Goal: Task Accomplishment & Management: Complete application form

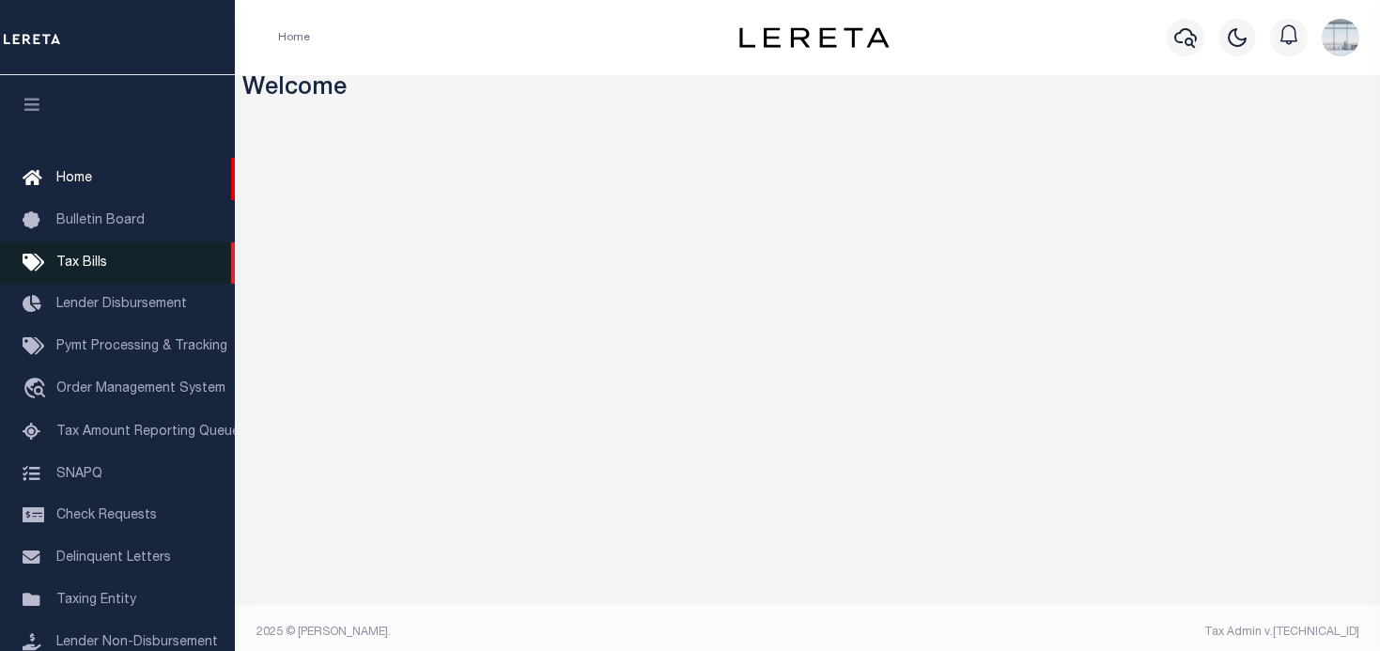
click at [83, 262] on span "Tax Bills" at bounding box center [81, 263] width 51 height 13
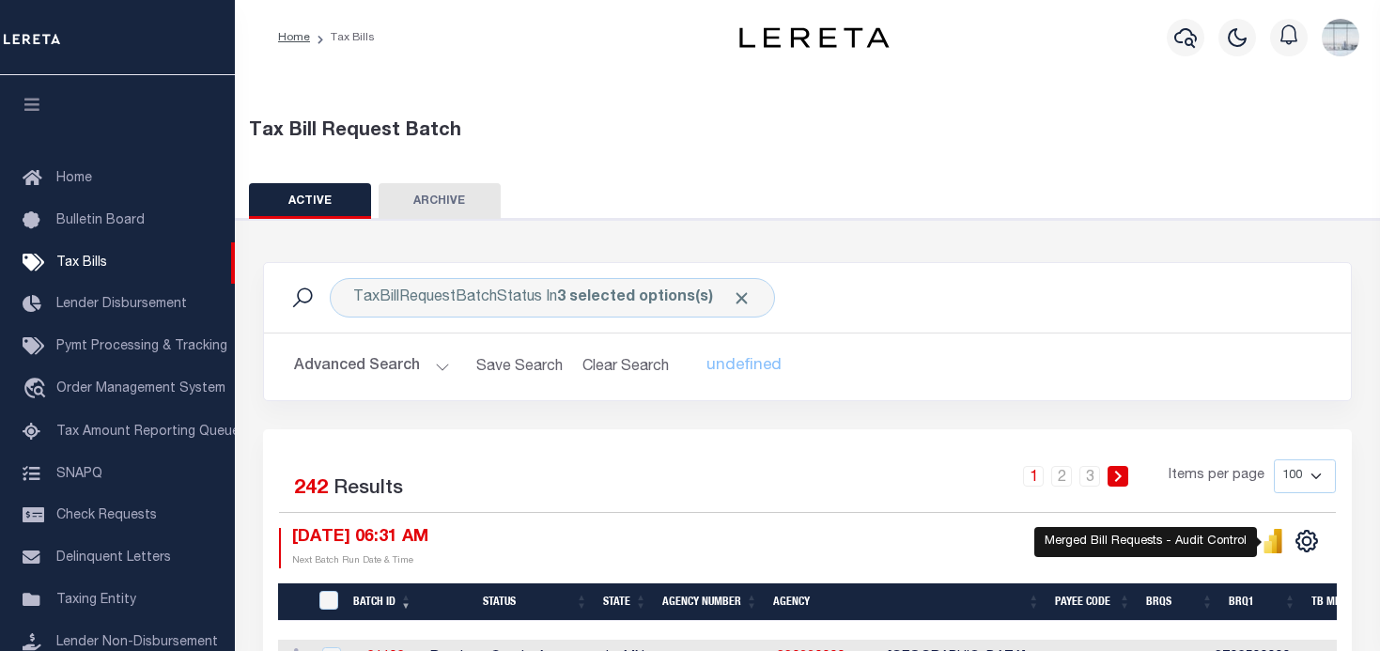
click at [1270, 544] on icon "" at bounding box center [1268, 547] width 8 height 12
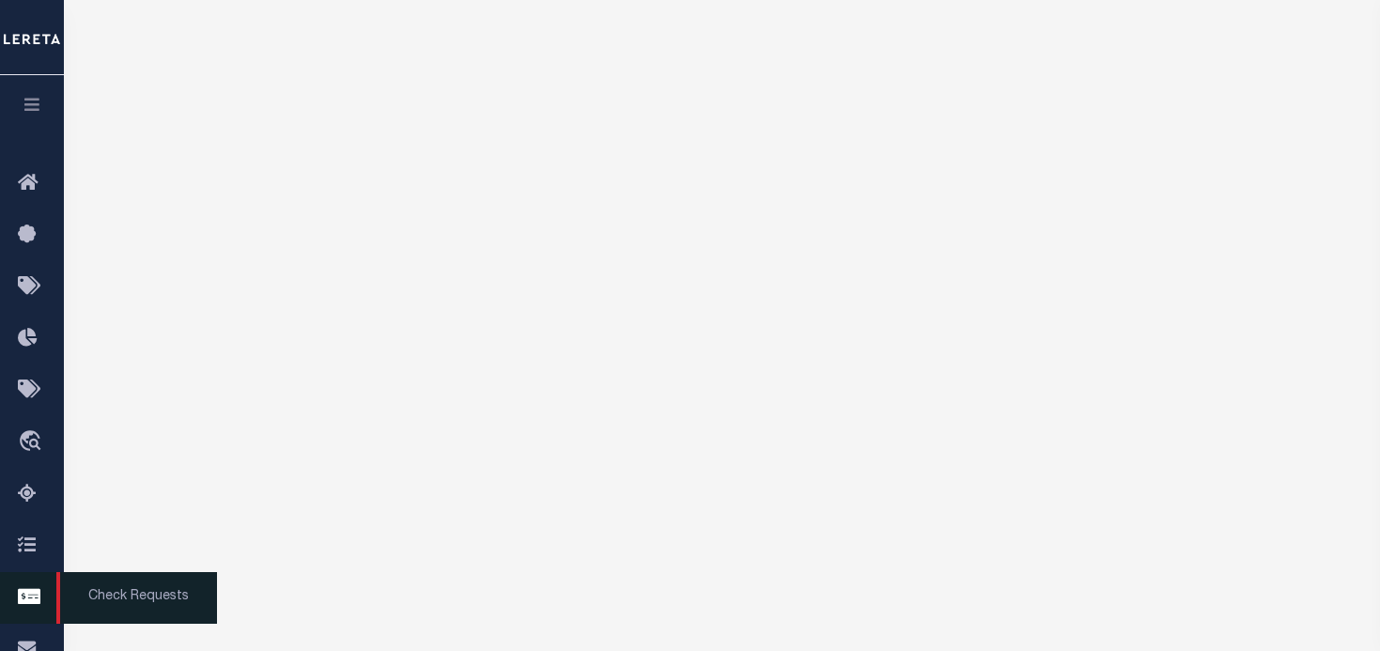
scroll to position [282, 0]
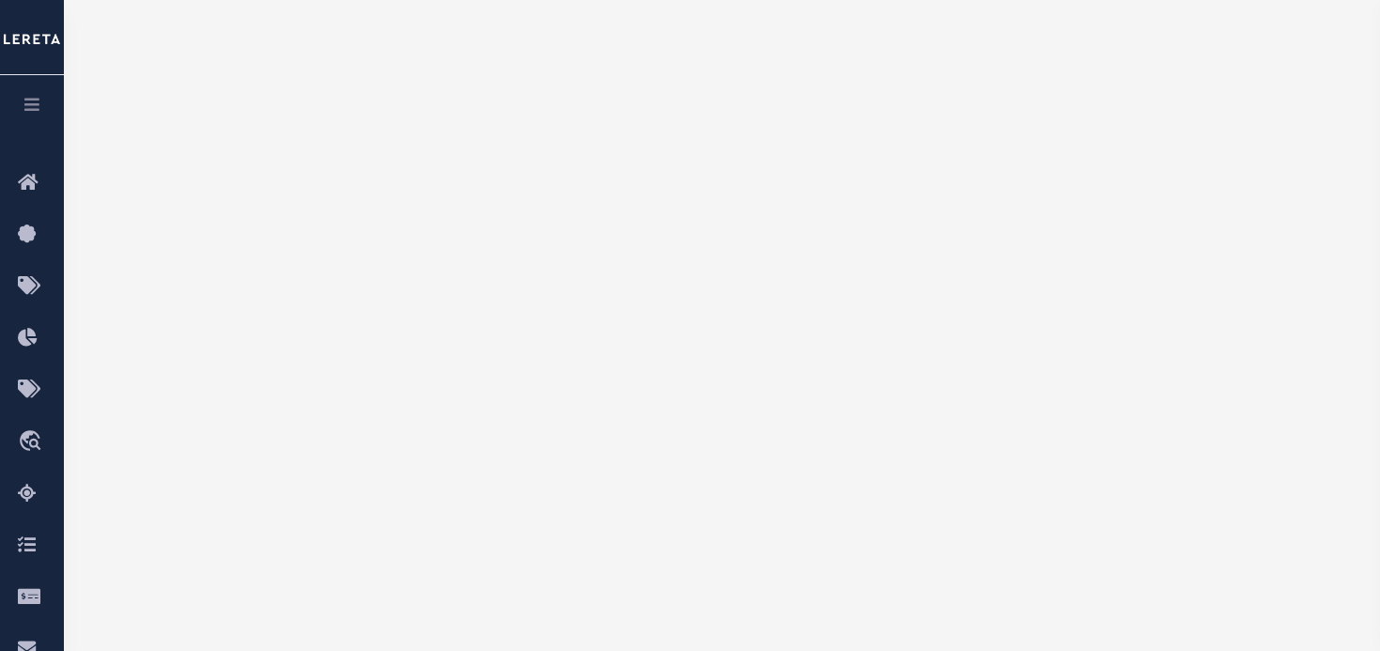
click at [34, 105] on icon "button" at bounding box center [33, 104] width 22 height 17
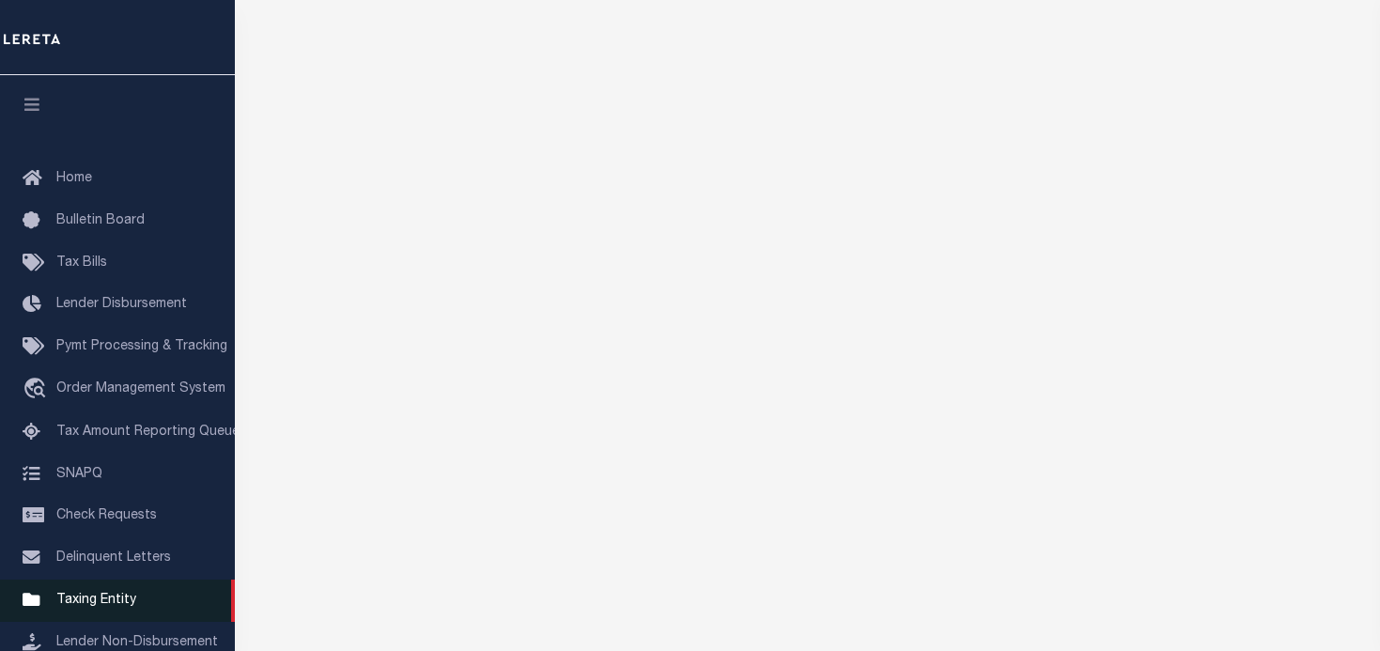
click at [98, 601] on span "Taxing Entity" at bounding box center [96, 600] width 80 height 13
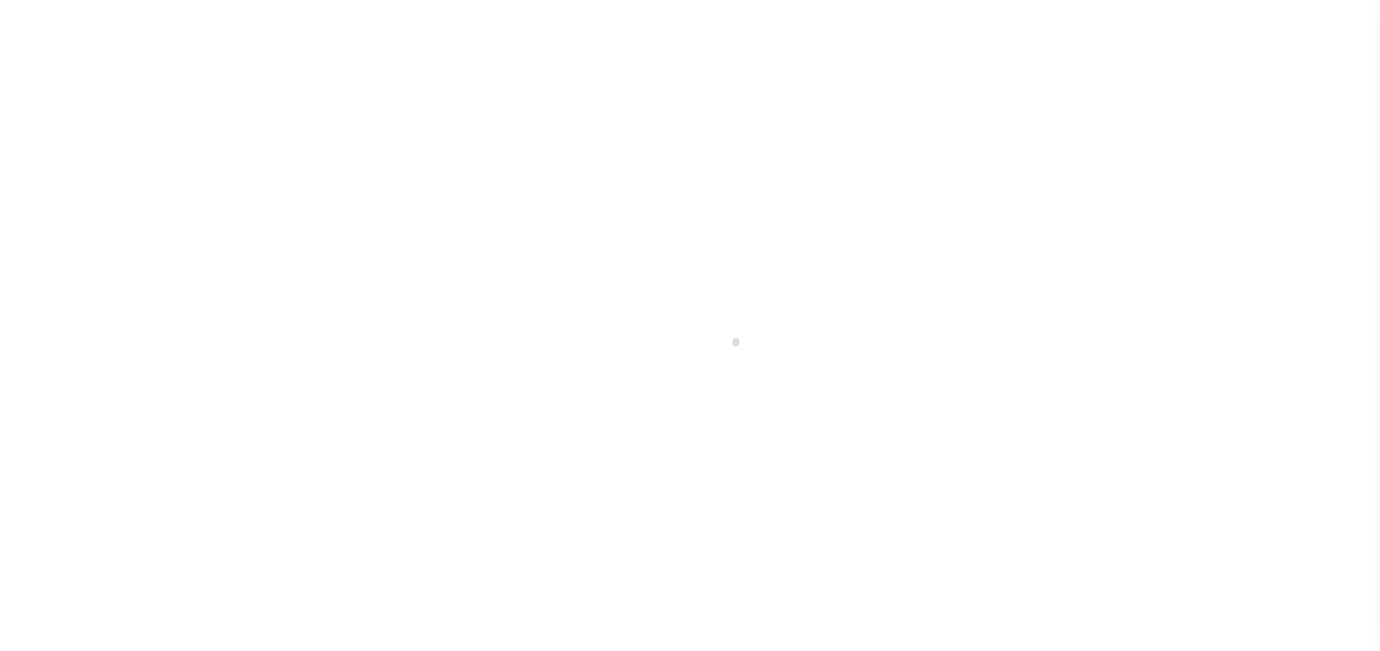
scroll to position [264, 0]
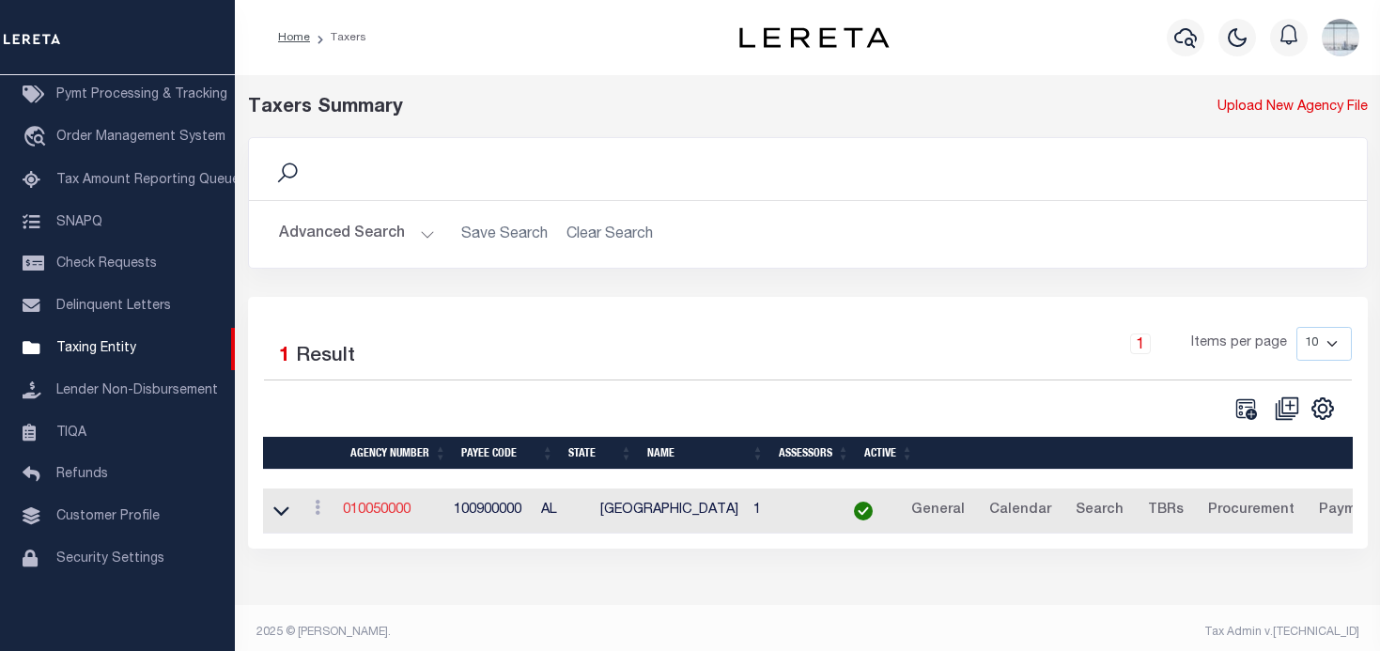
click at [389, 516] on link "010050000" at bounding box center [377, 510] width 68 height 13
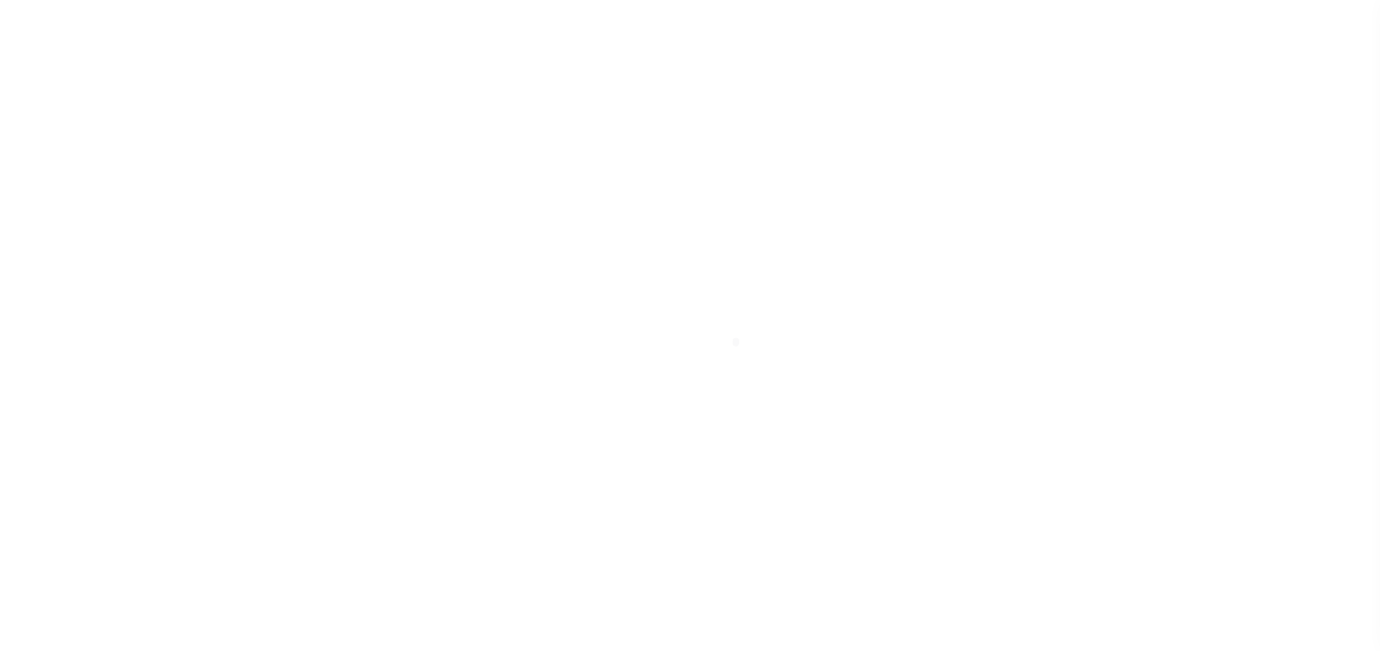
select select
checkbox input "false"
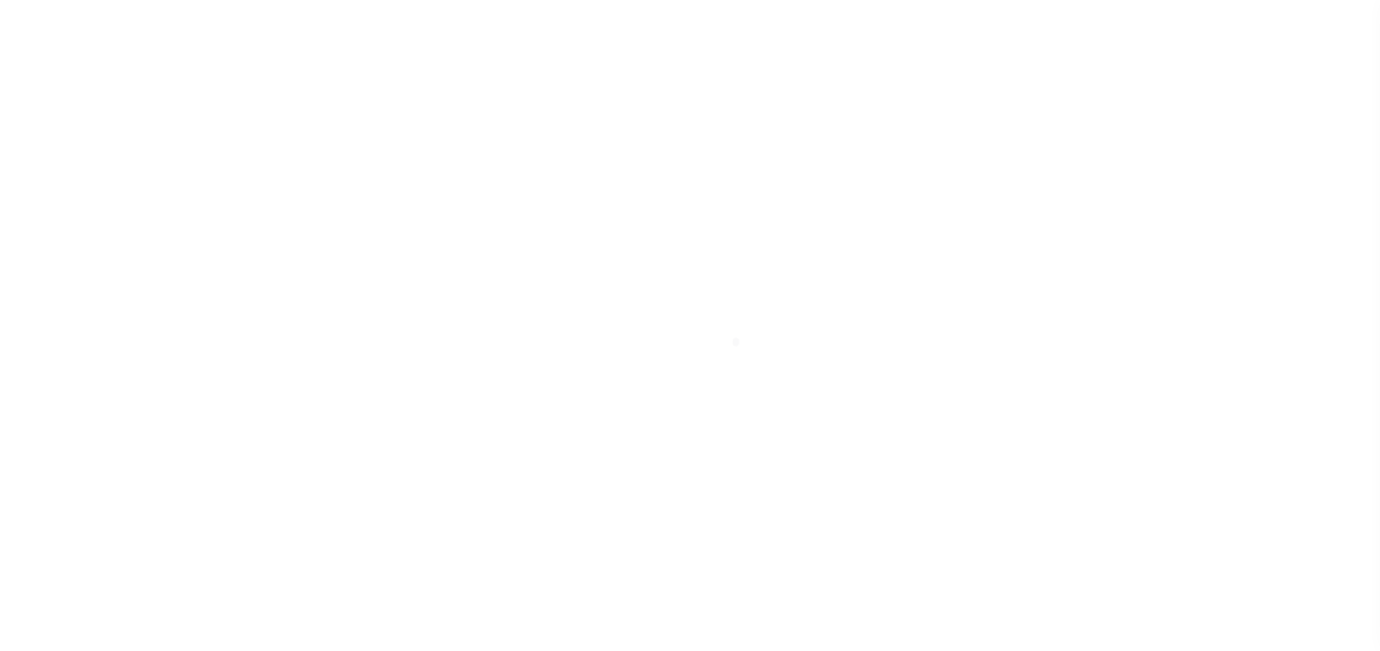
checkbox input "false"
type input "100900000"
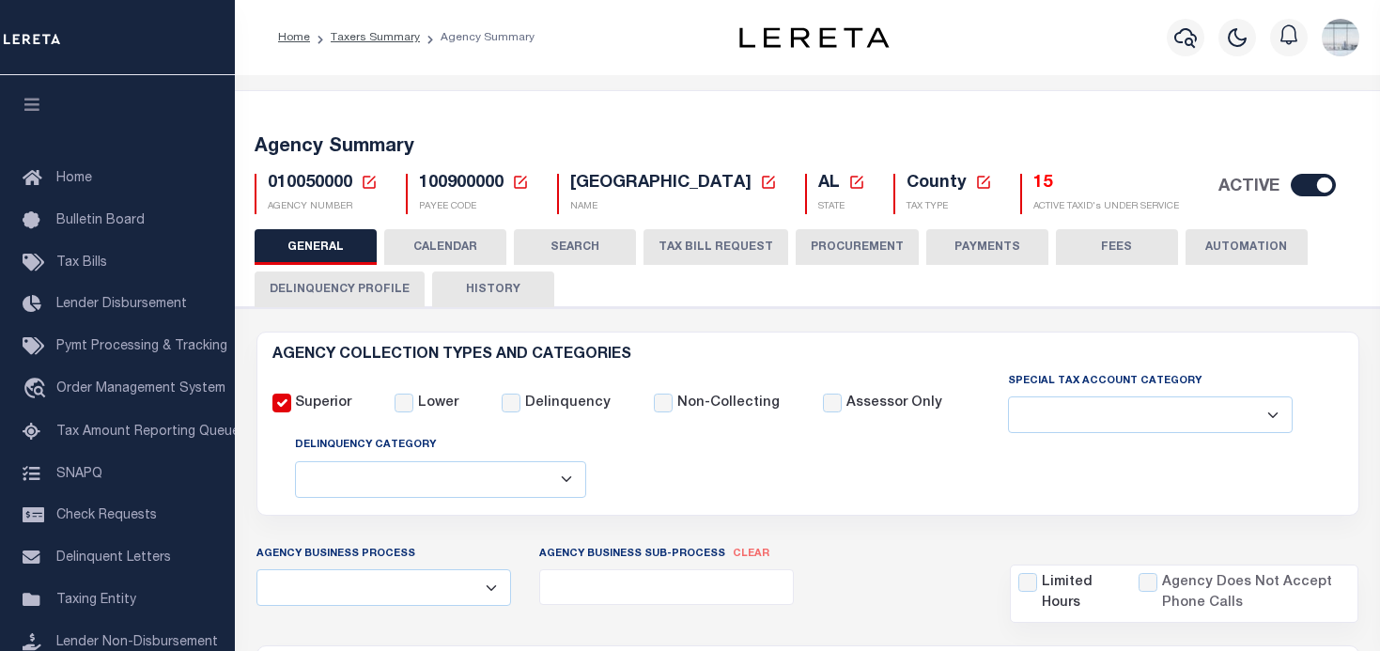
click at [368, 179] on icon at bounding box center [369, 182] width 17 height 17
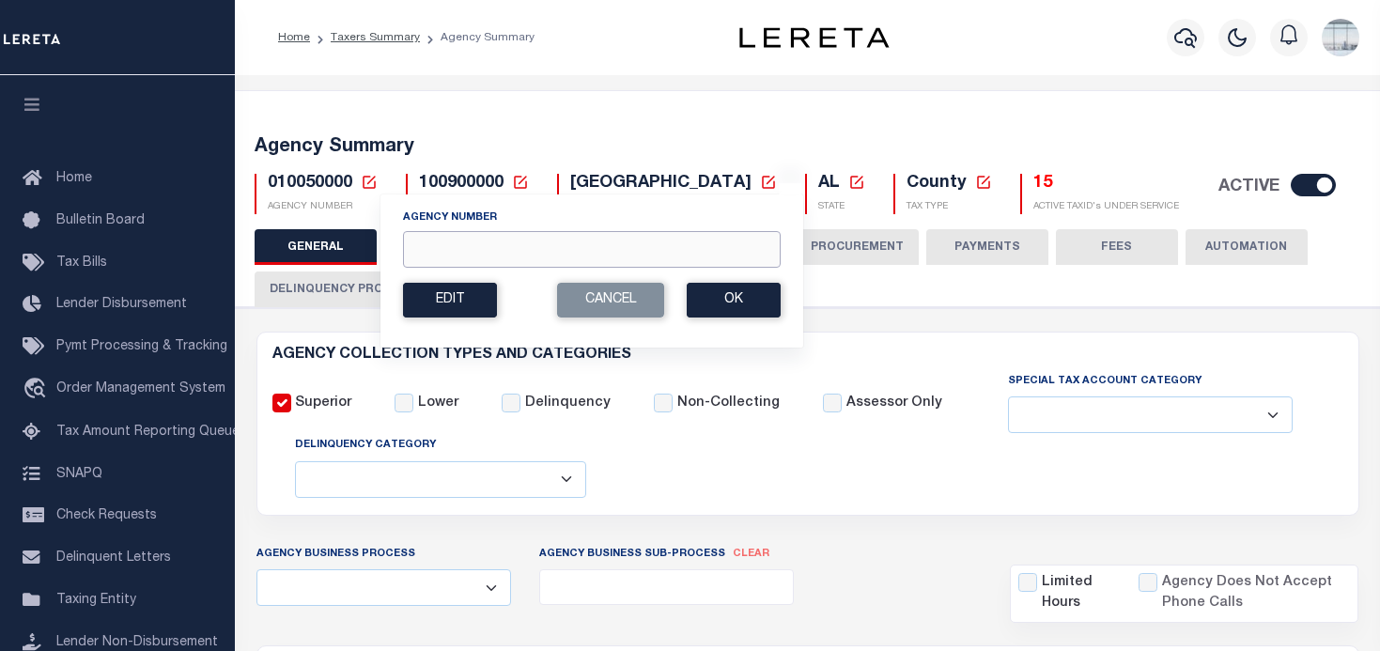
click at [434, 256] on input "Agency Number" at bounding box center [592, 249] width 378 height 37
type input "420952001"
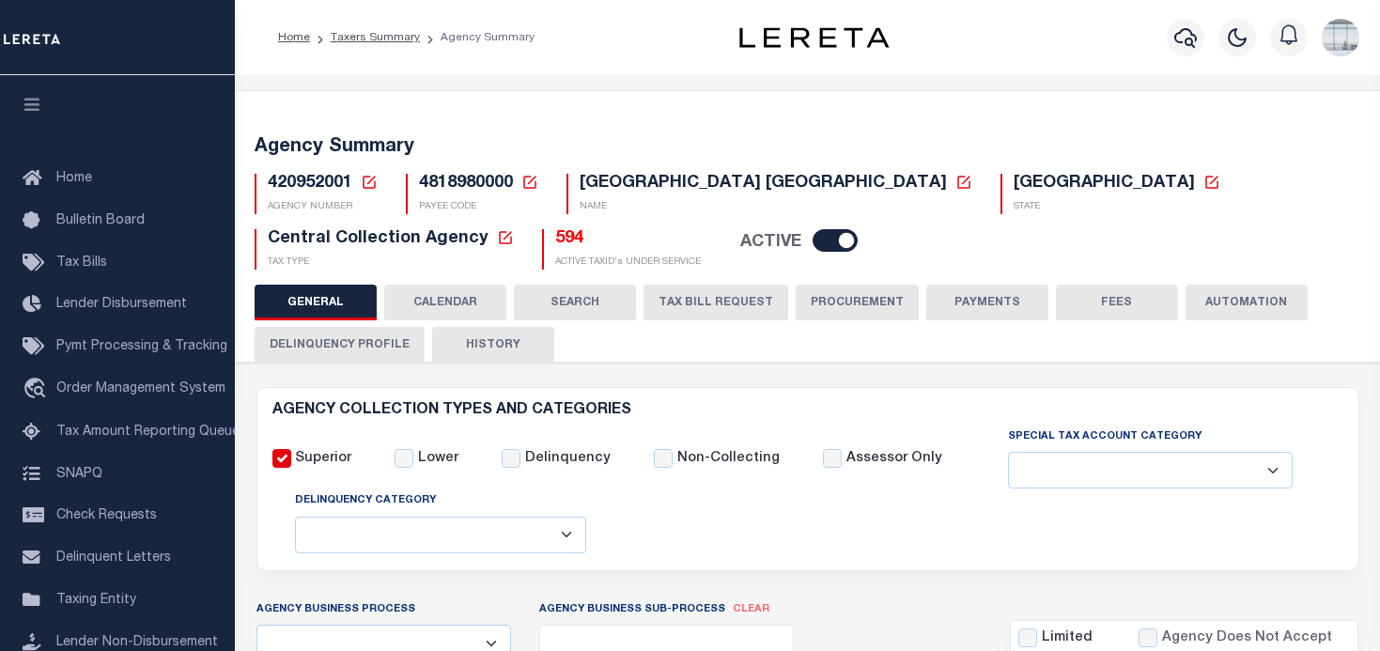
select select
drag, startPoint x: 715, startPoint y: 301, endPoint x: 784, endPoint y: 321, distance: 71.6
click at [715, 301] on button "TAX BILL REQUEST" at bounding box center [716, 303] width 145 height 36
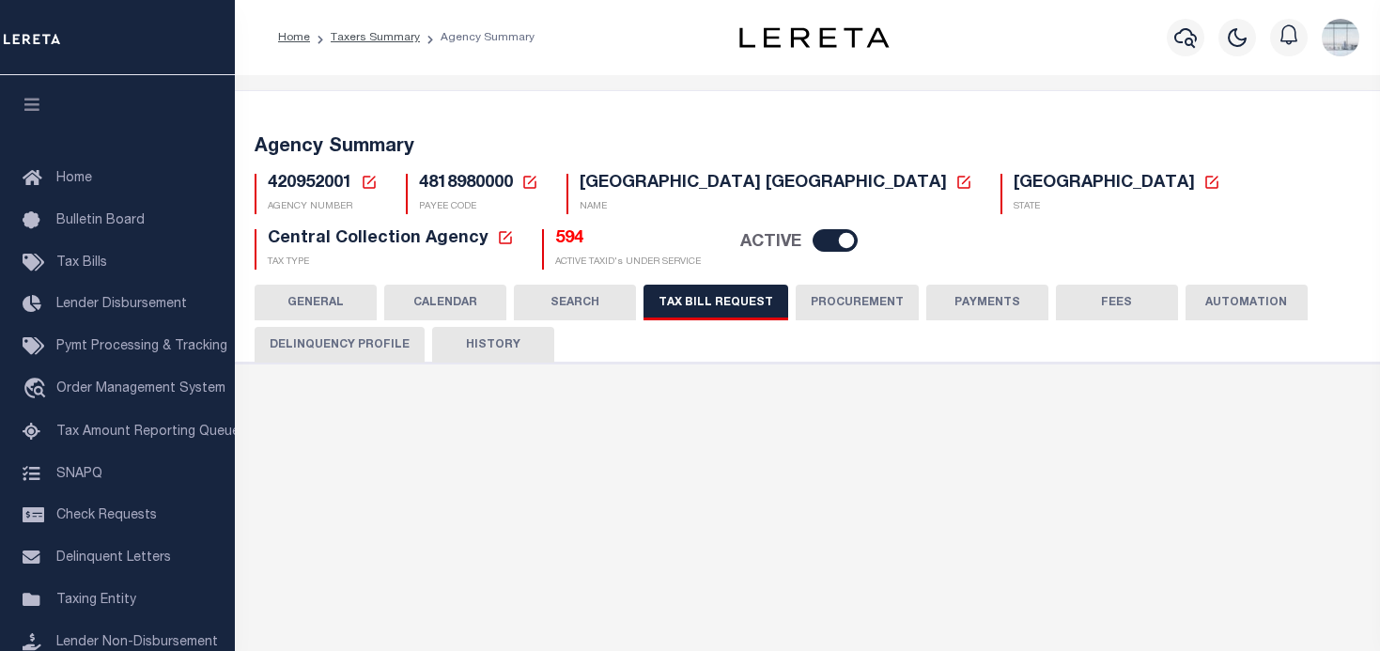
select select "29"
select select "22"
select select "false"
select select "13"
select select "1"
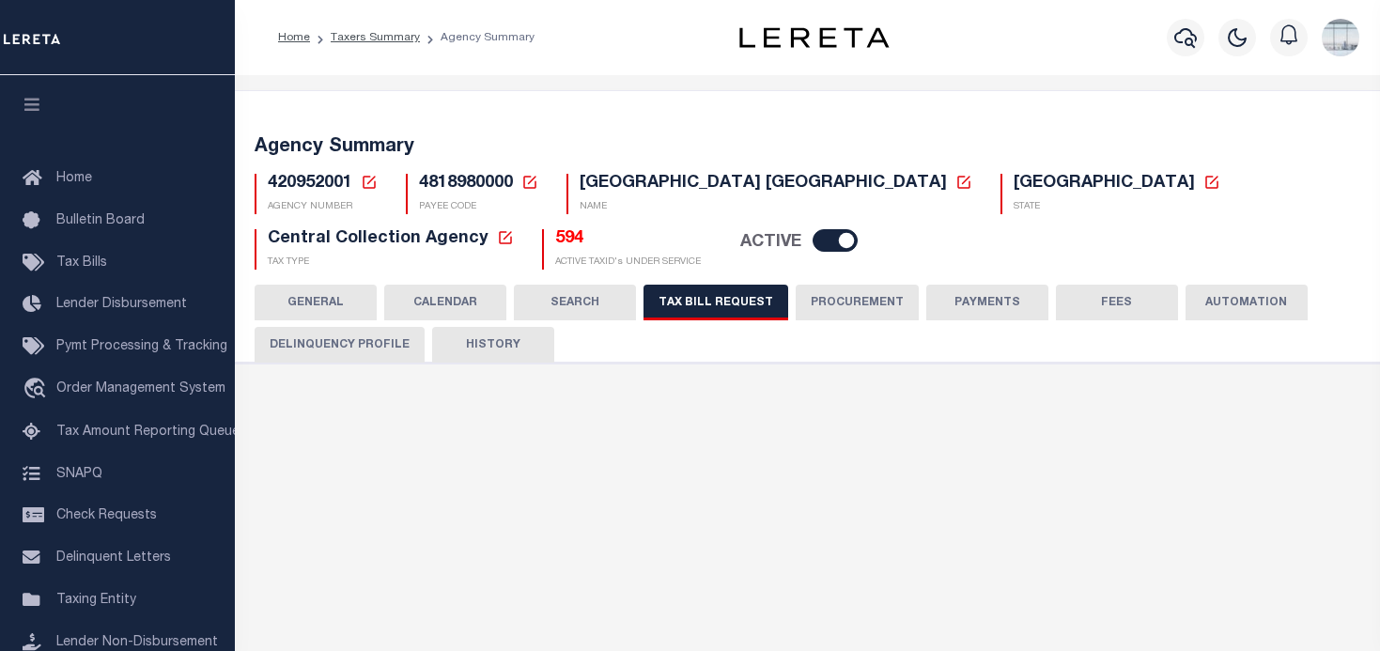
select select
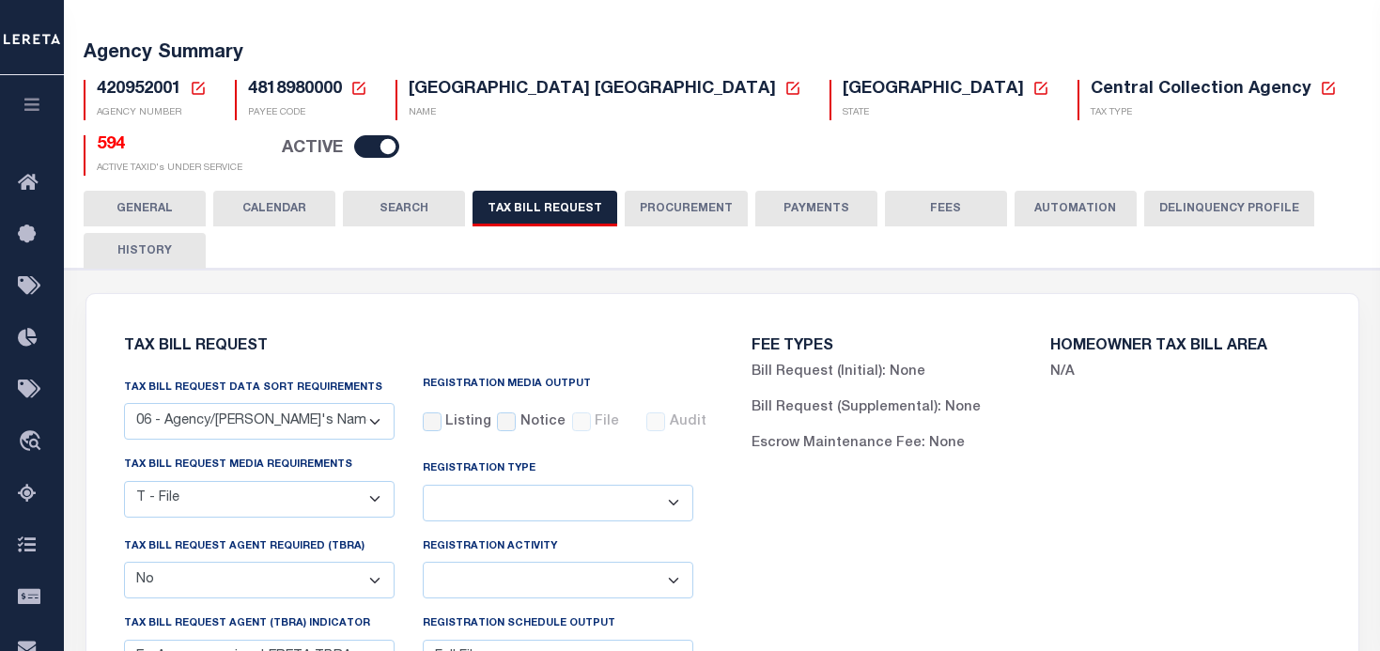
scroll to position [188, 0]
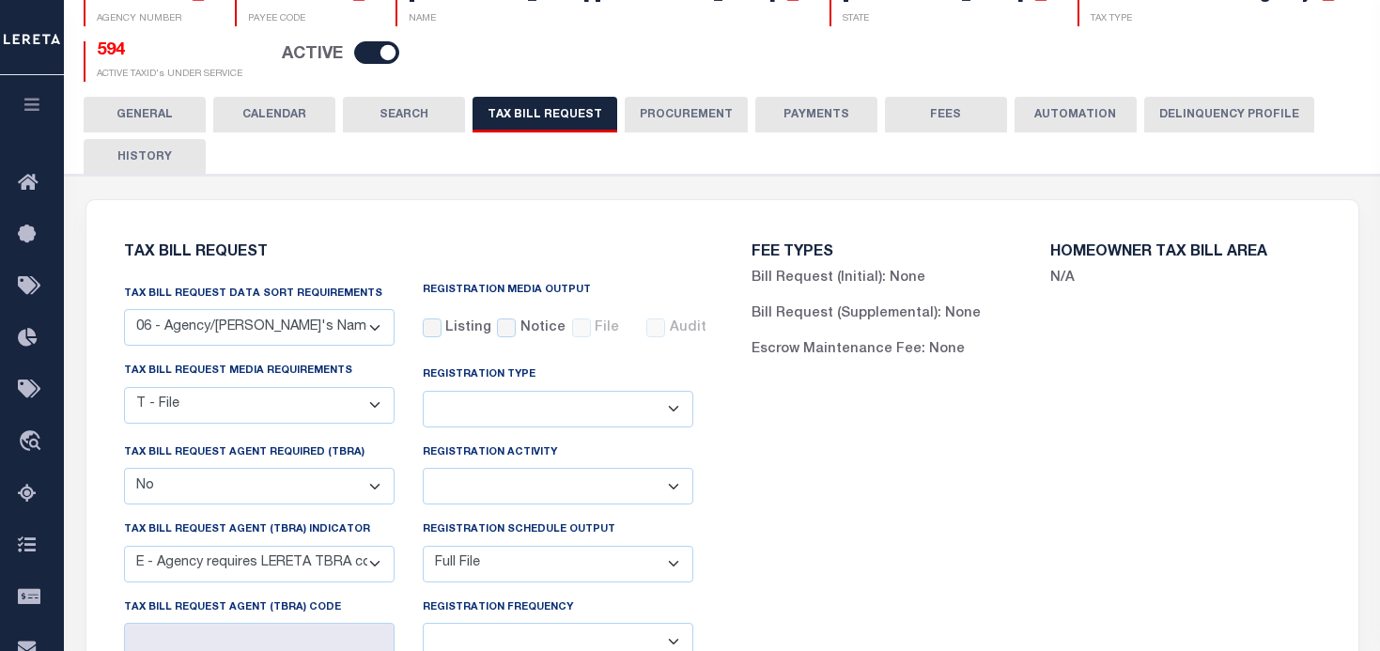
click at [139, 148] on button "HISTORY" at bounding box center [145, 157] width 122 height 36
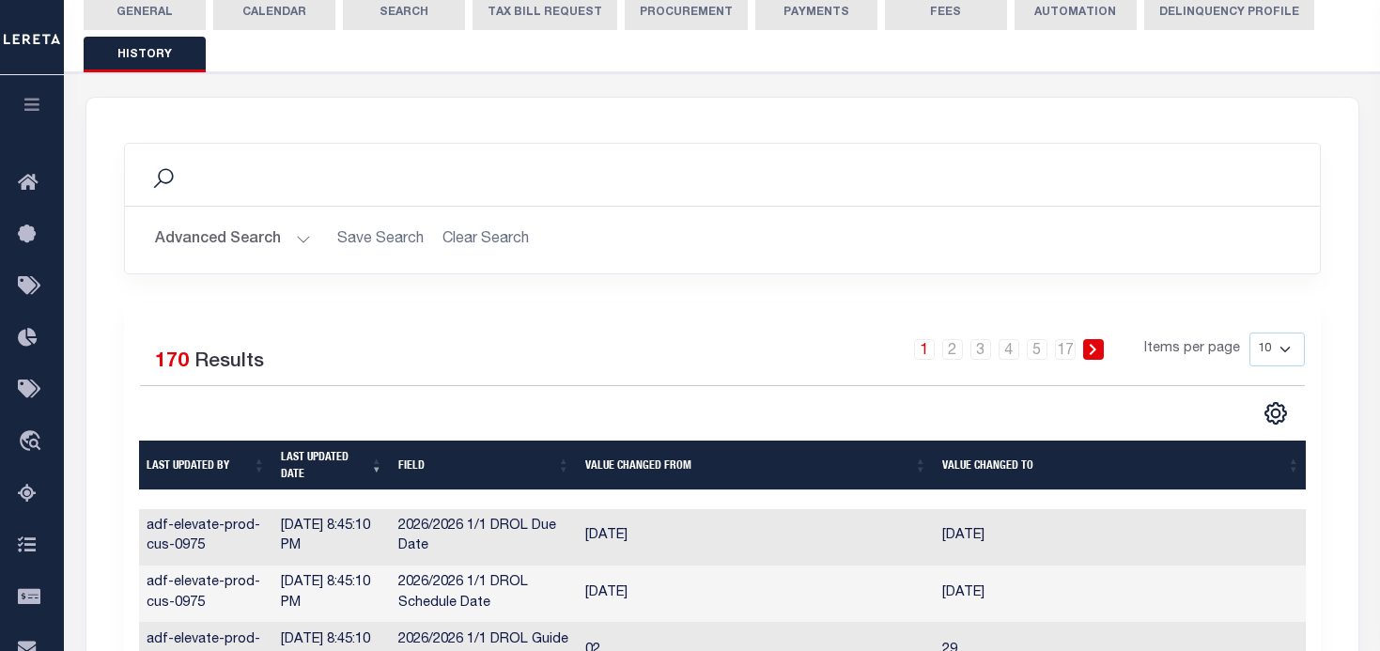
scroll to position [0, 0]
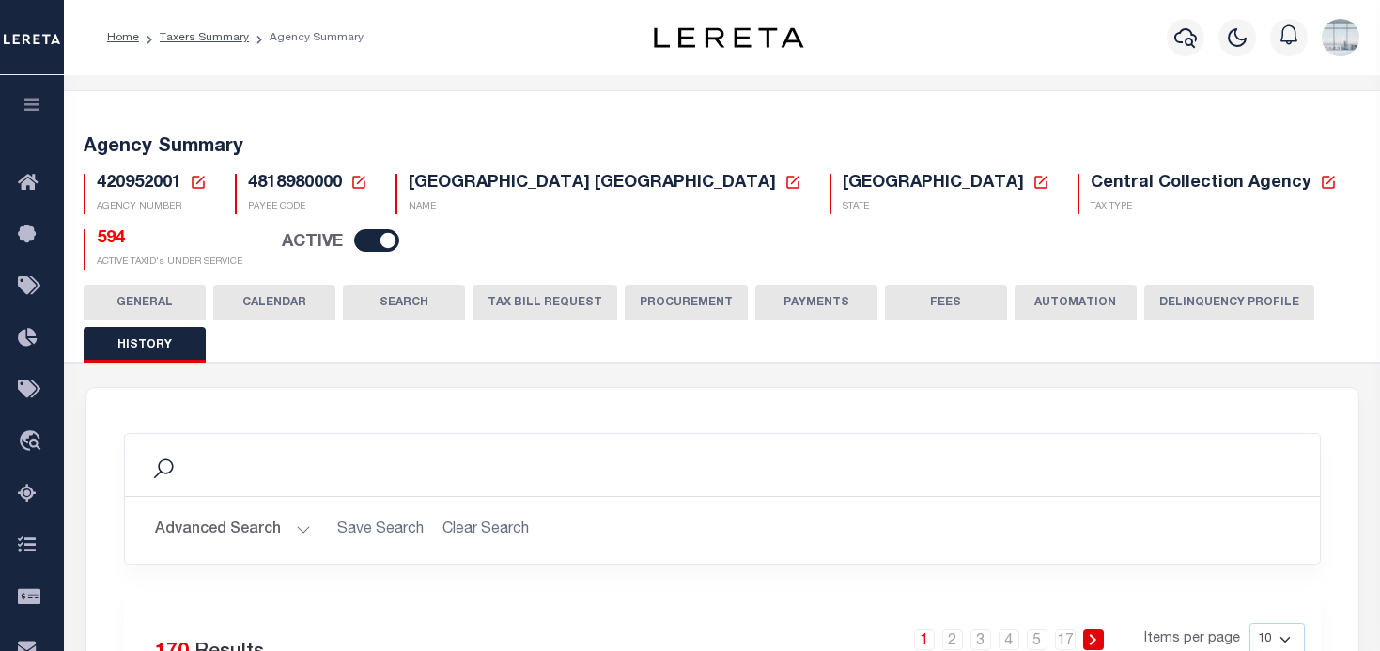
click at [195, 180] on icon at bounding box center [198, 182] width 17 height 17
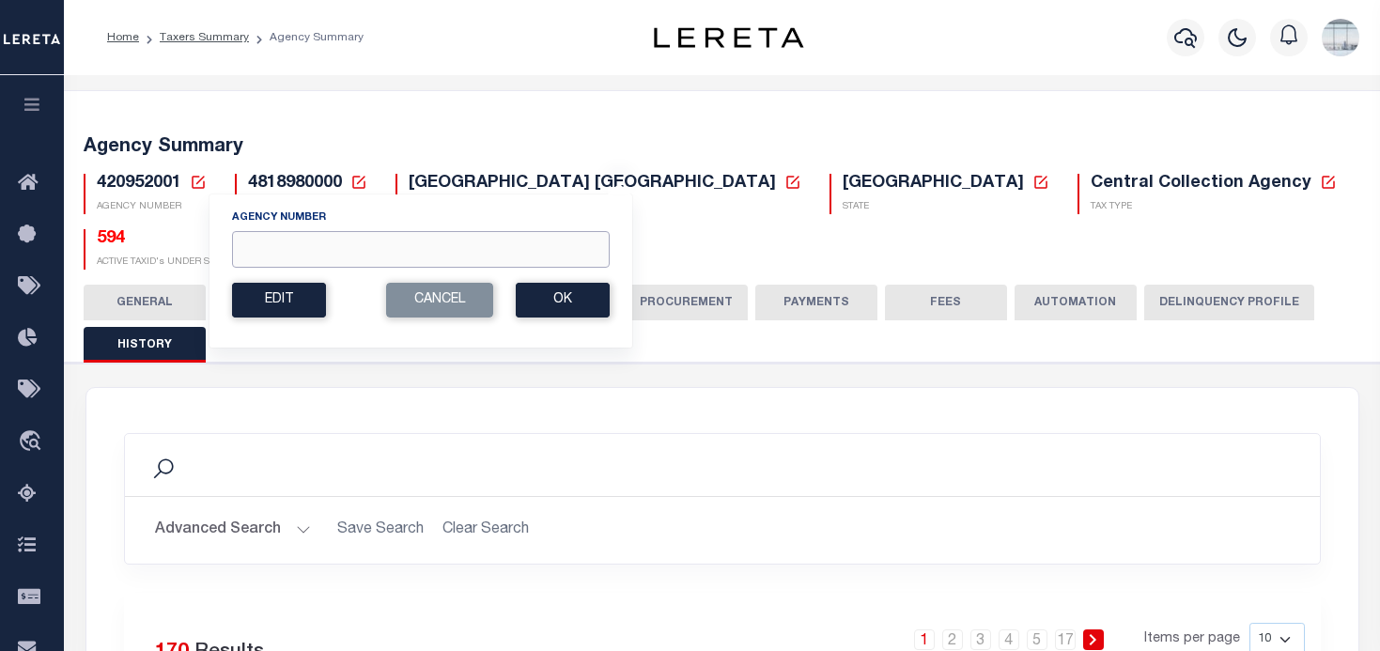
click at [289, 240] on input "Agency Number" at bounding box center [421, 249] width 378 height 37
type input "090610000"
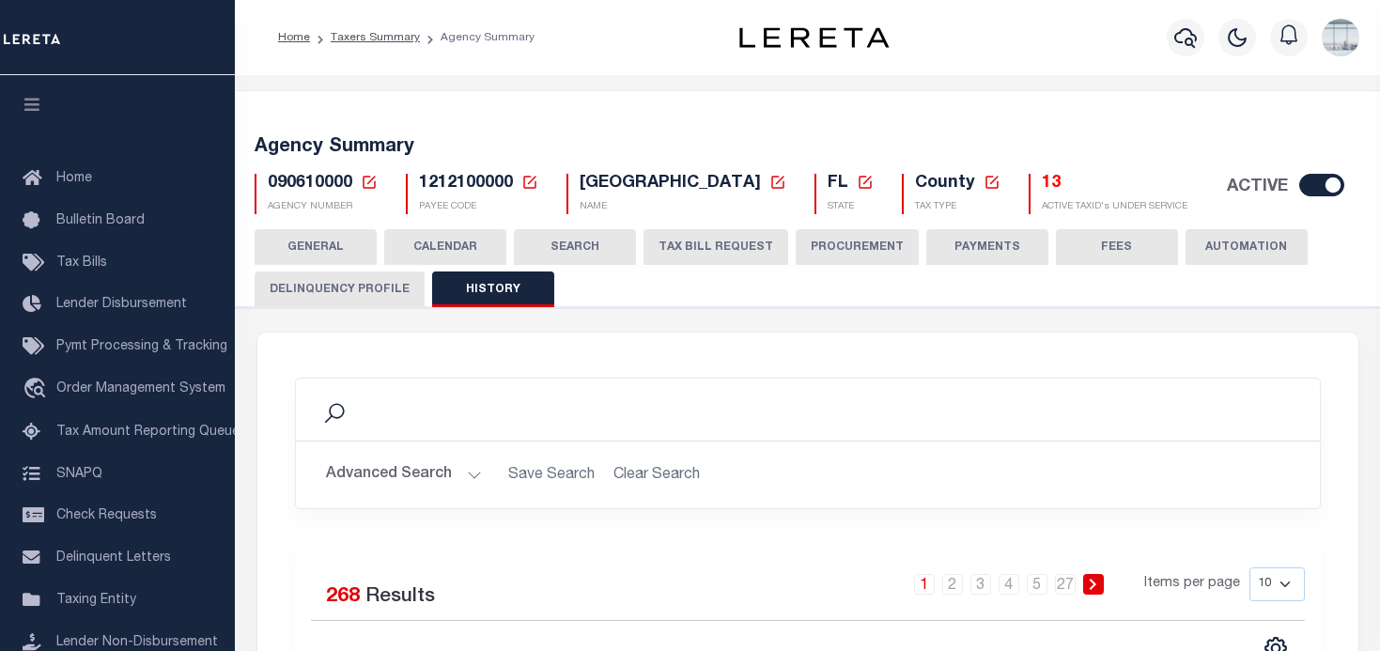
click at [731, 245] on button "TAX BILL REQUEST" at bounding box center [716, 247] width 145 height 36
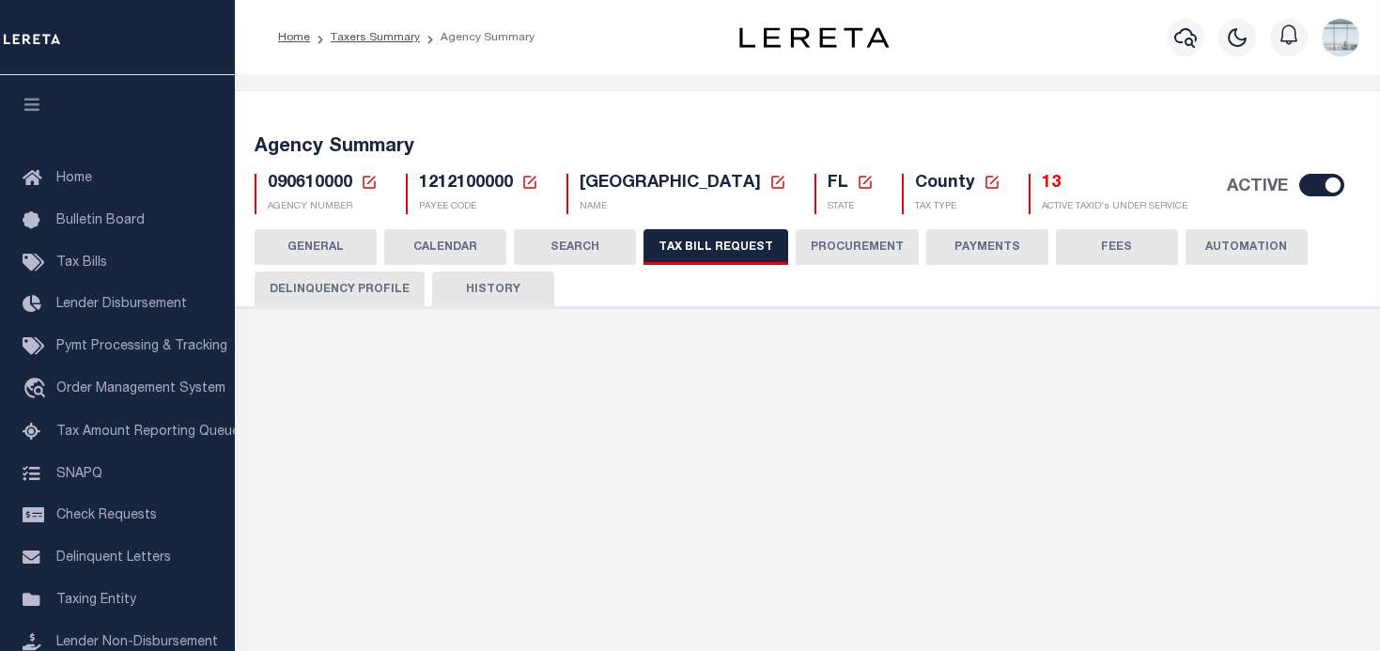
select select "27"
select select "22"
select select "false"
select select "1"
select select
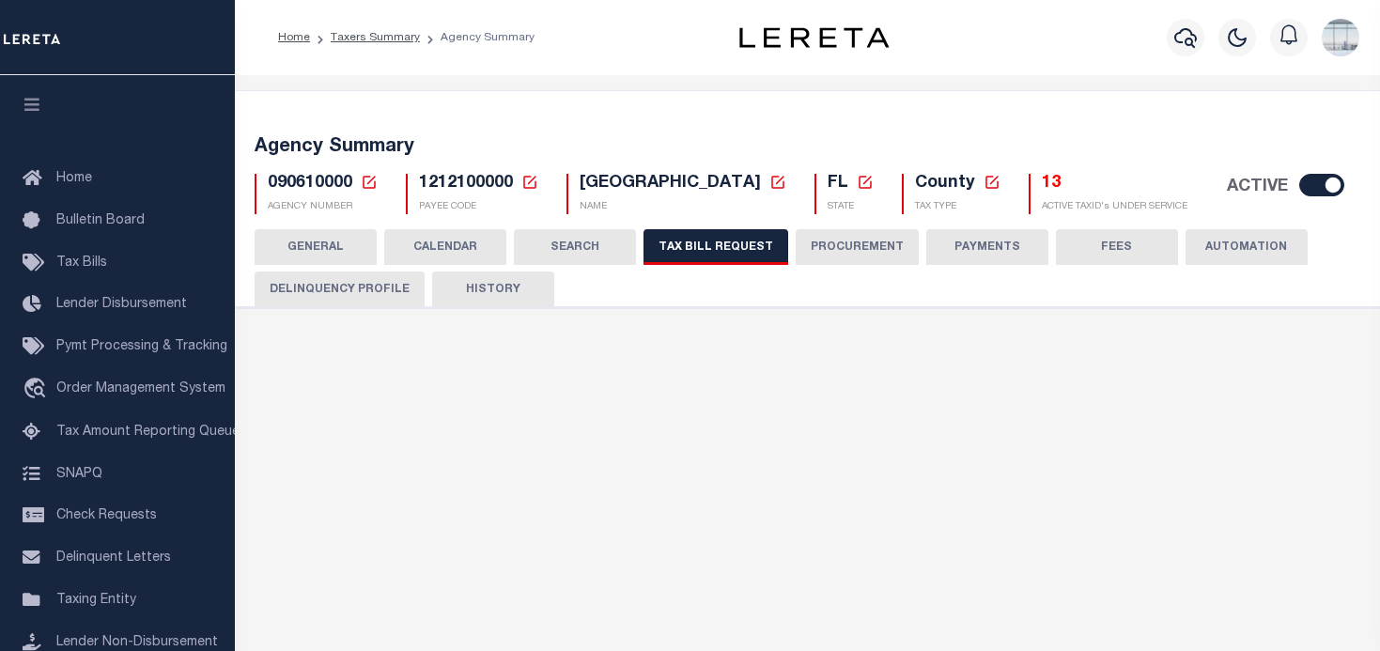
select select "7803021001"
select select "2"
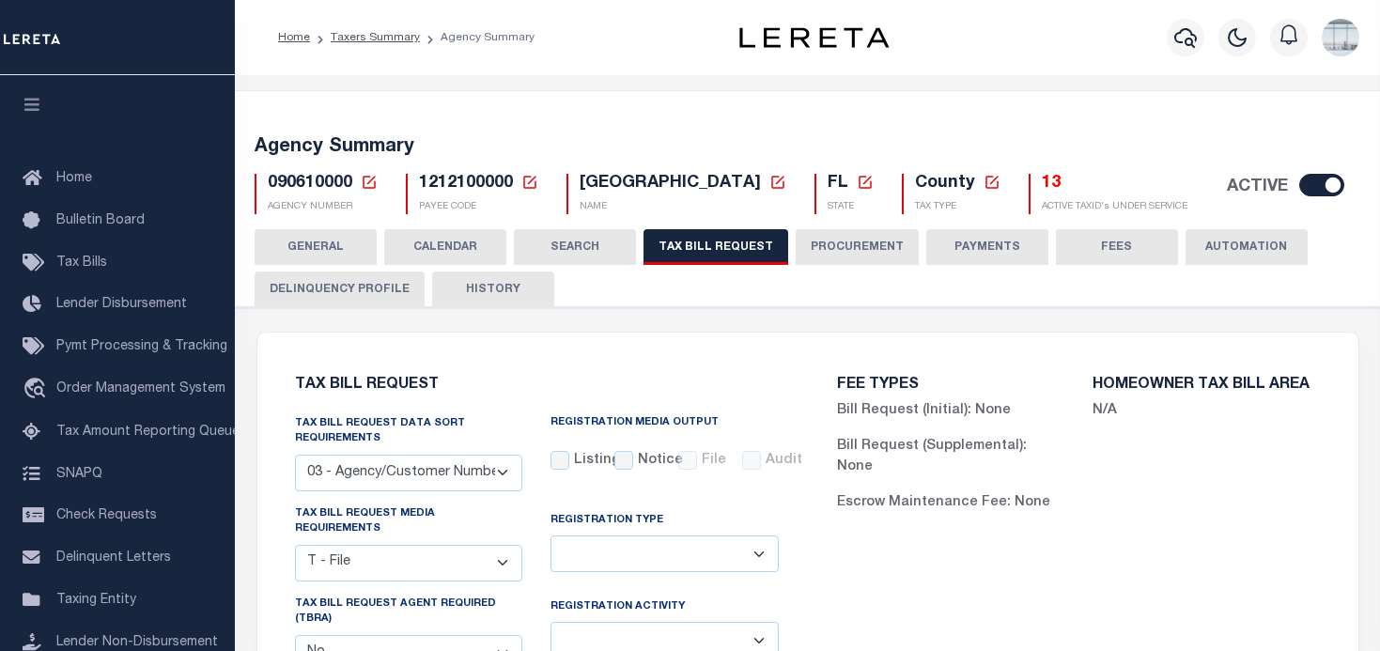
click at [437, 244] on button "CALENDAR" at bounding box center [445, 247] width 122 height 36
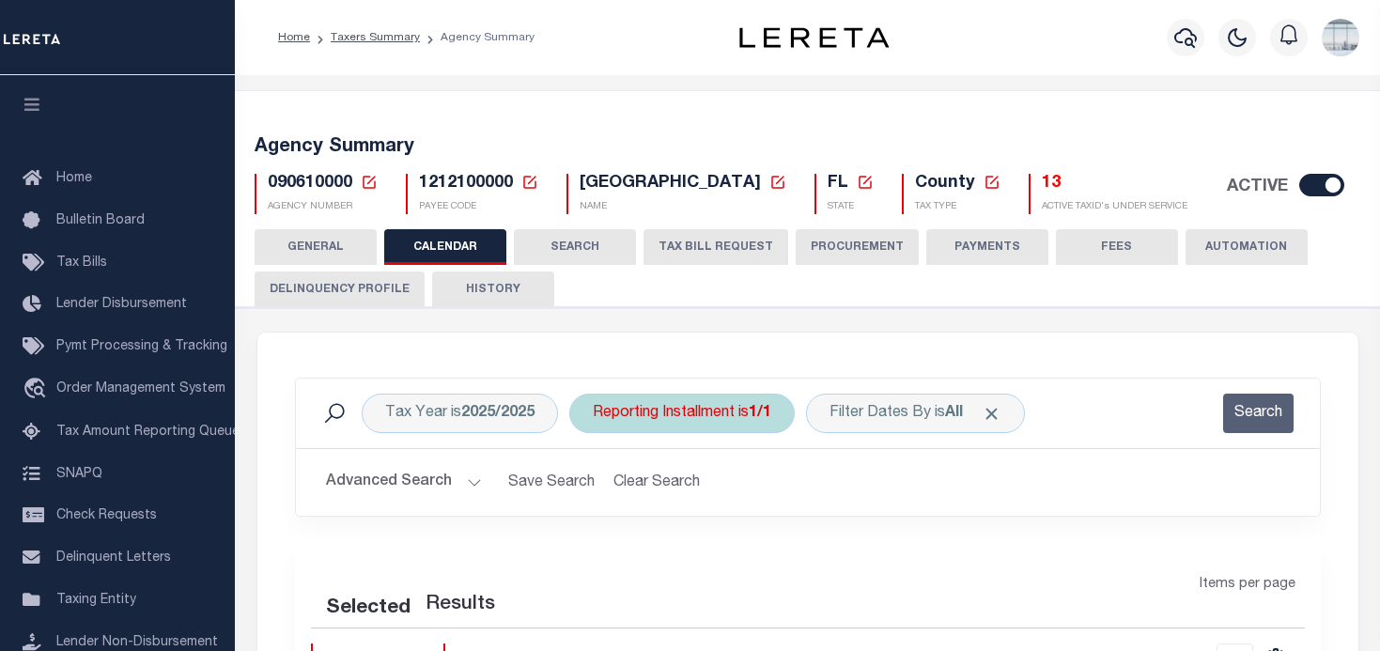
checkbox input "false"
type input "1"
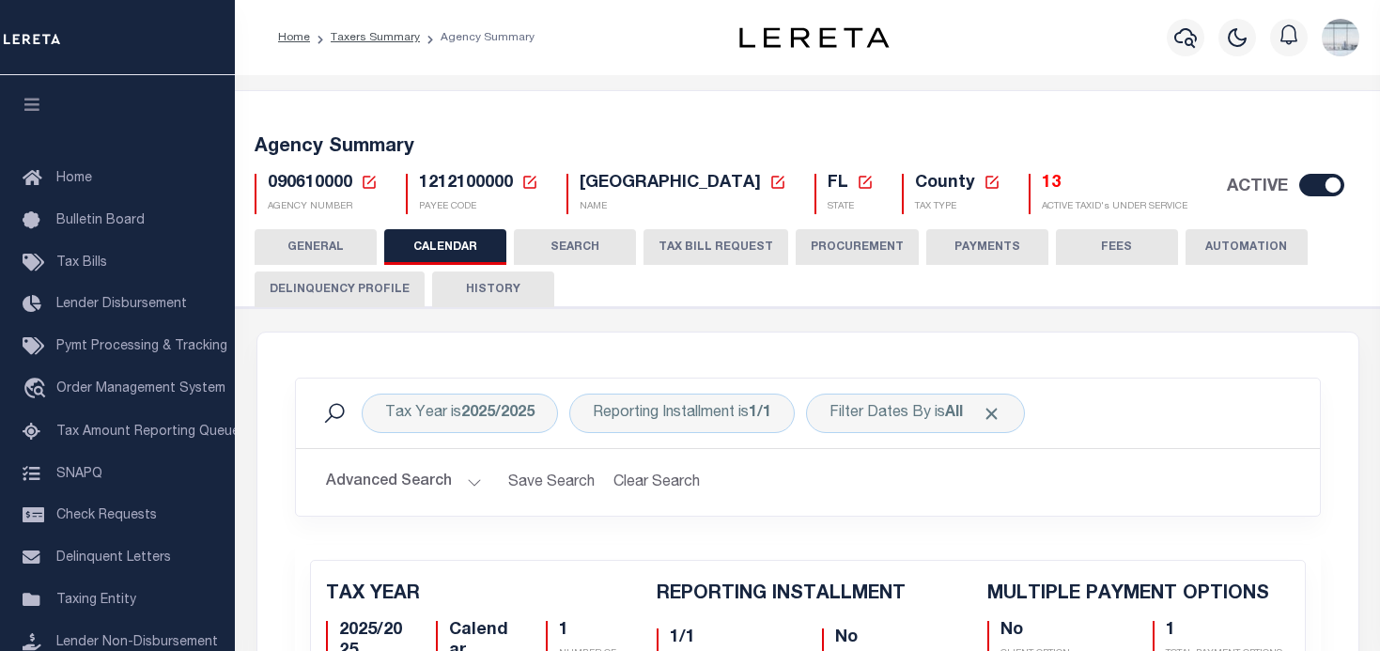
click at [697, 244] on button "TAX BILL REQUEST" at bounding box center [716, 247] width 145 height 36
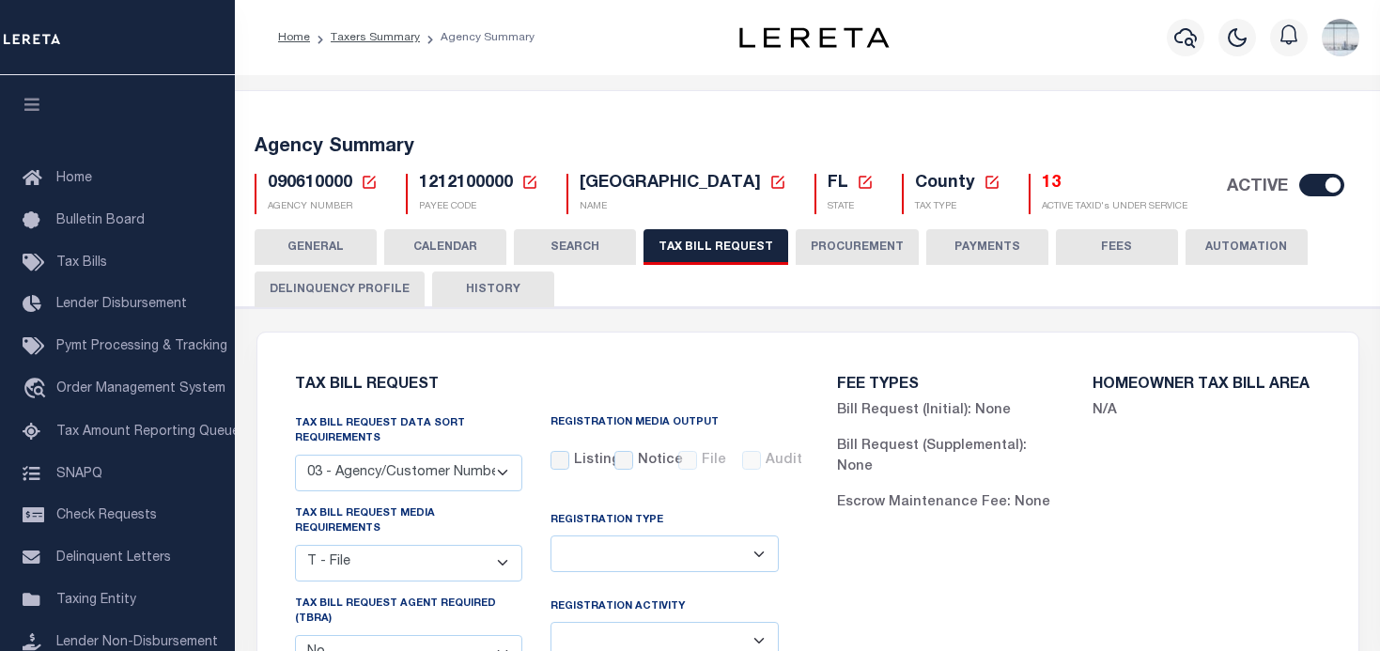
click at [367, 179] on icon at bounding box center [369, 182] width 17 height 17
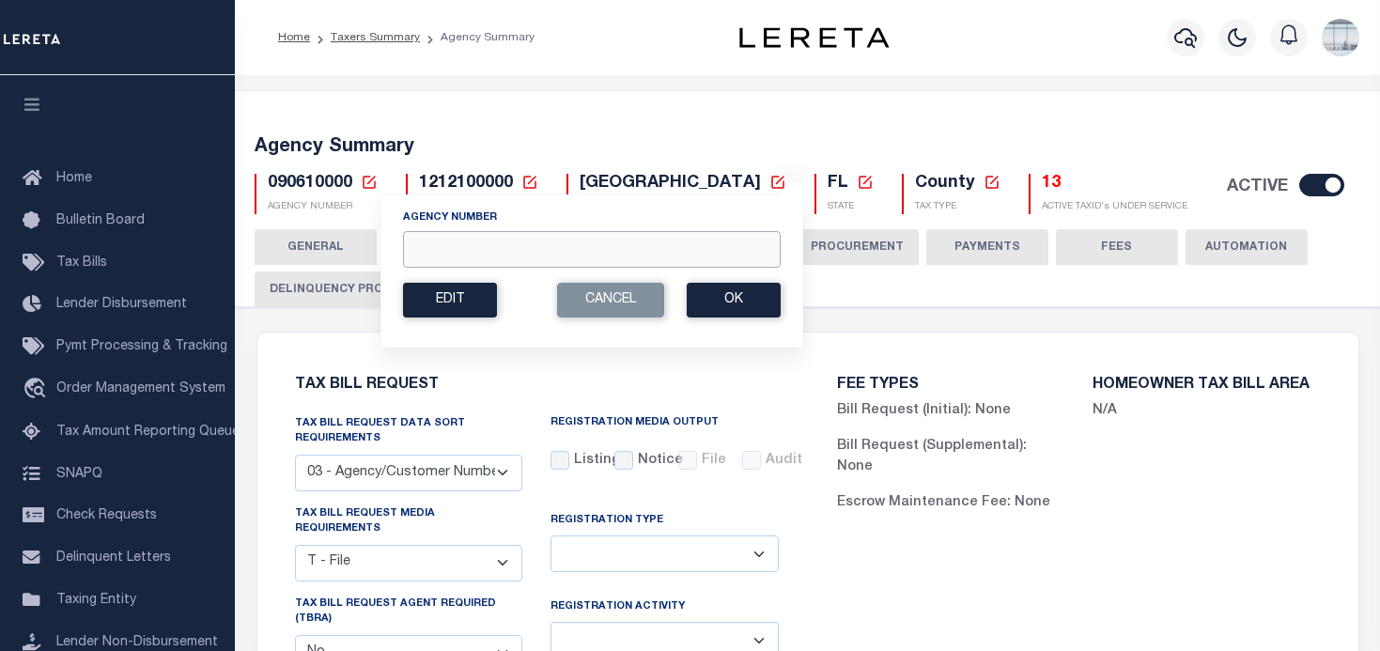
click at [433, 245] on input "Agency Number" at bounding box center [592, 249] width 378 height 37
type input "410790000"
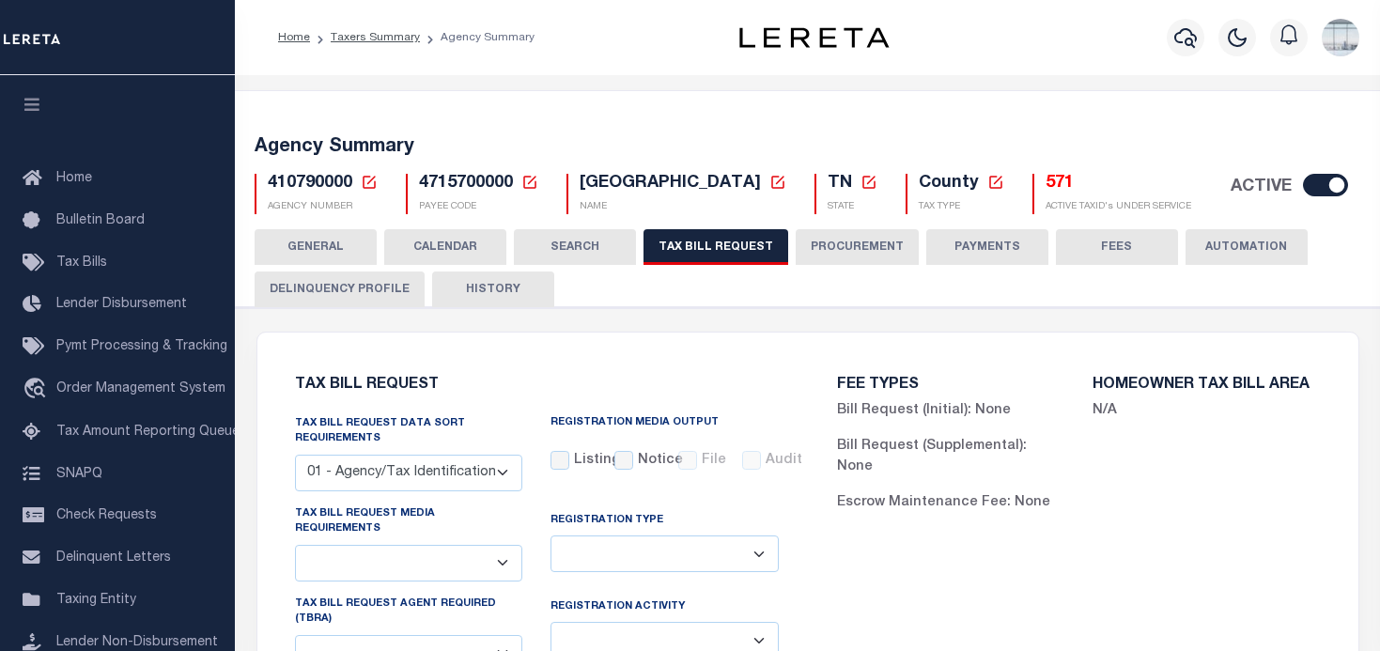
select select "27"
select select "22"
select select "false"
select select "1"
select select
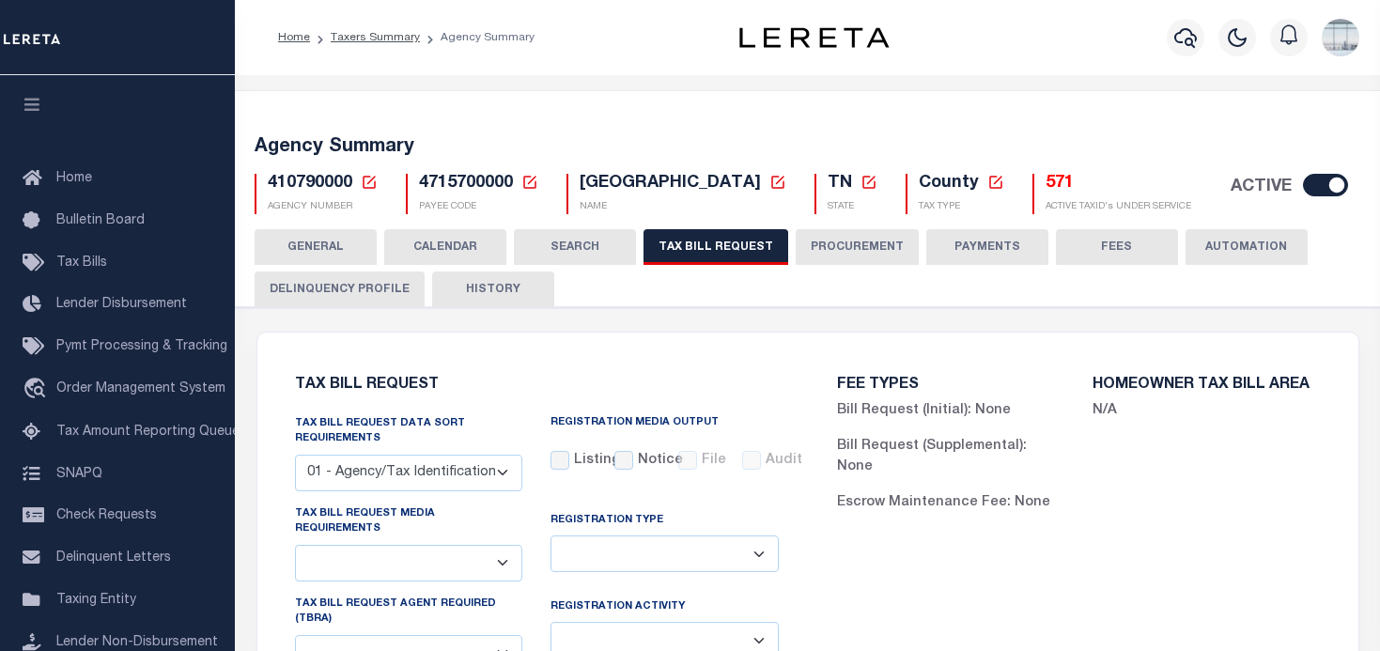
select select "7803021001"
click at [433, 237] on button "CALENDAR" at bounding box center [445, 247] width 122 height 36
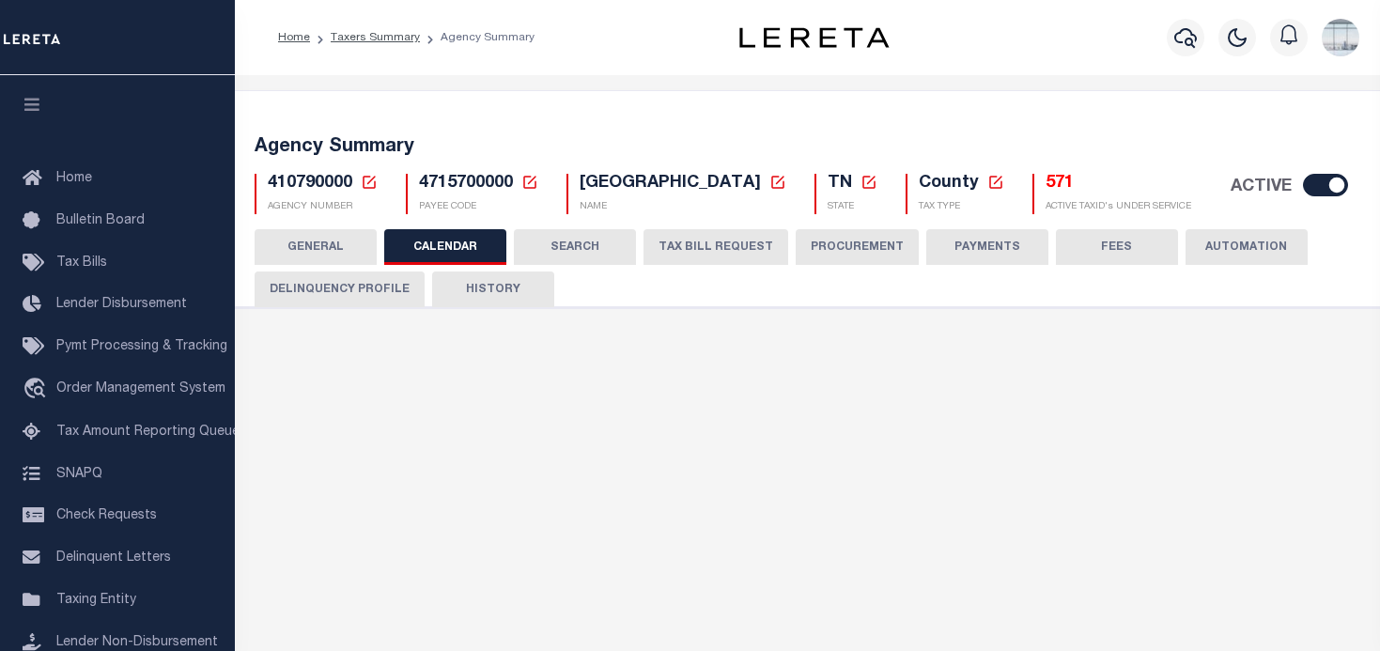
checkbox input "false"
type input "1"
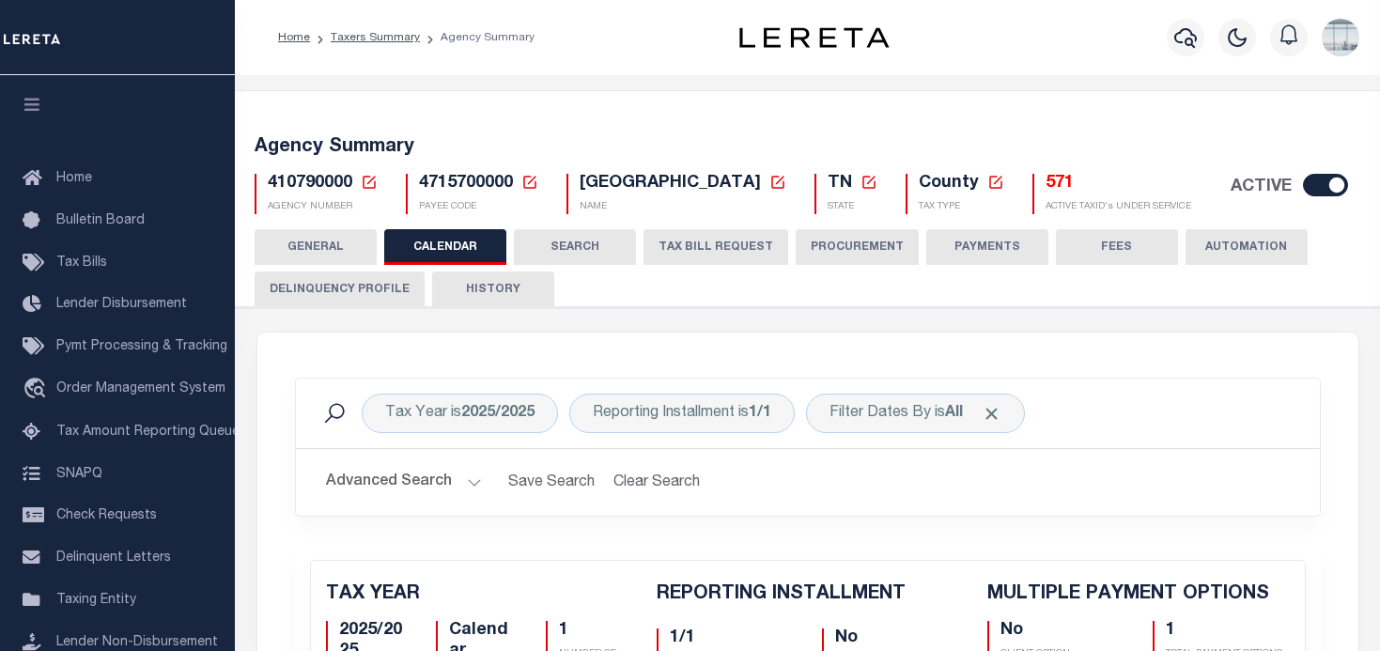
click at [373, 178] on icon at bounding box center [369, 182] width 13 height 13
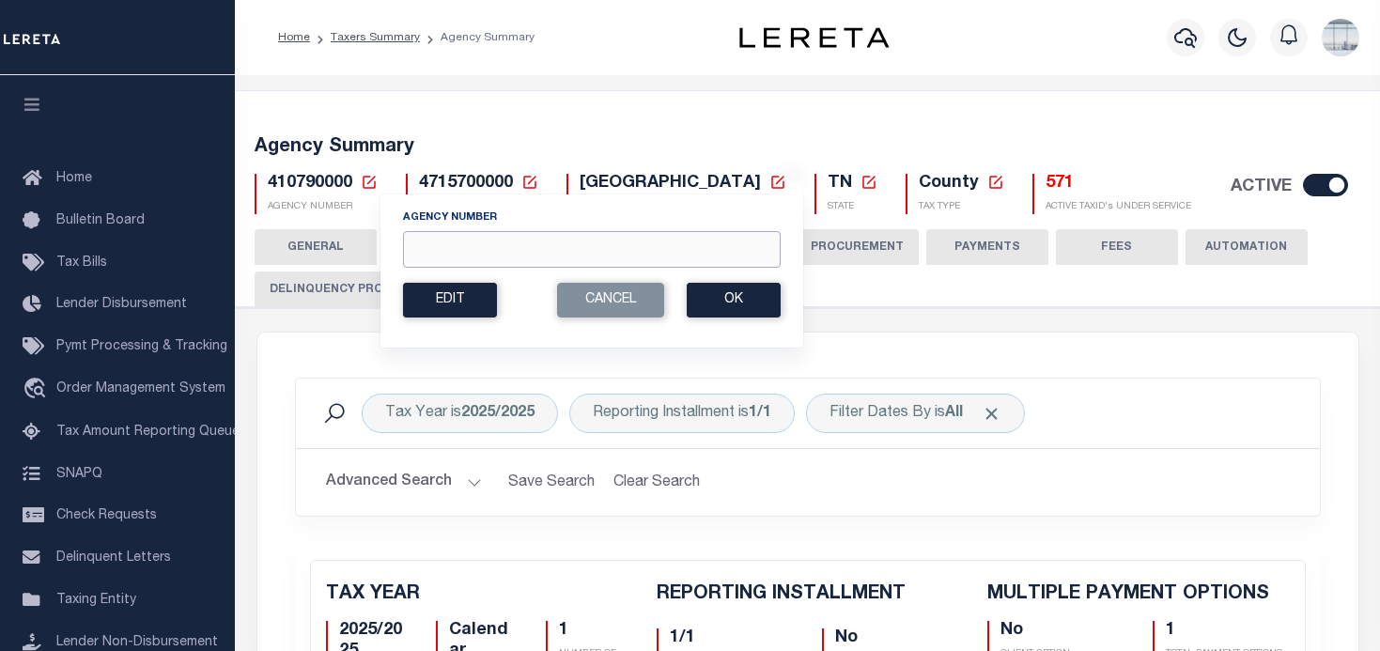
click at [475, 251] on input "Agency Number" at bounding box center [592, 249] width 378 height 37
type input "420200000"
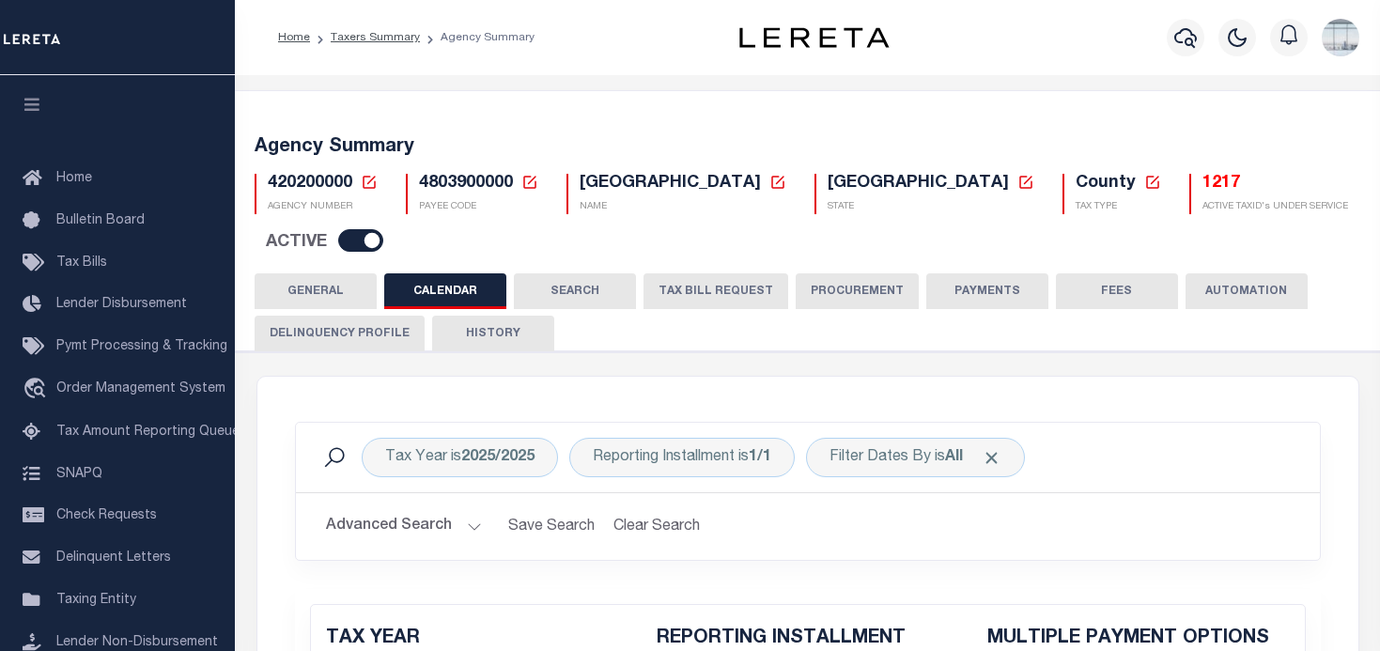
checkbox input "false"
type input "1"
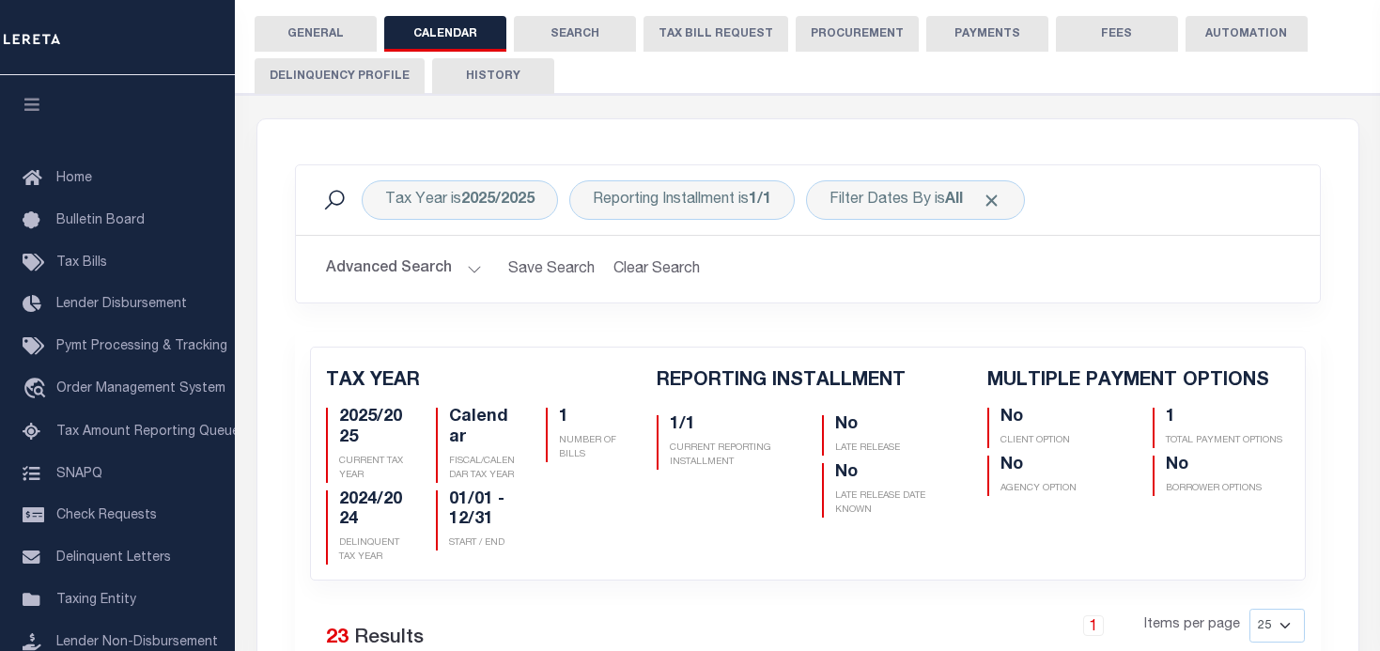
scroll to position [188, 0]
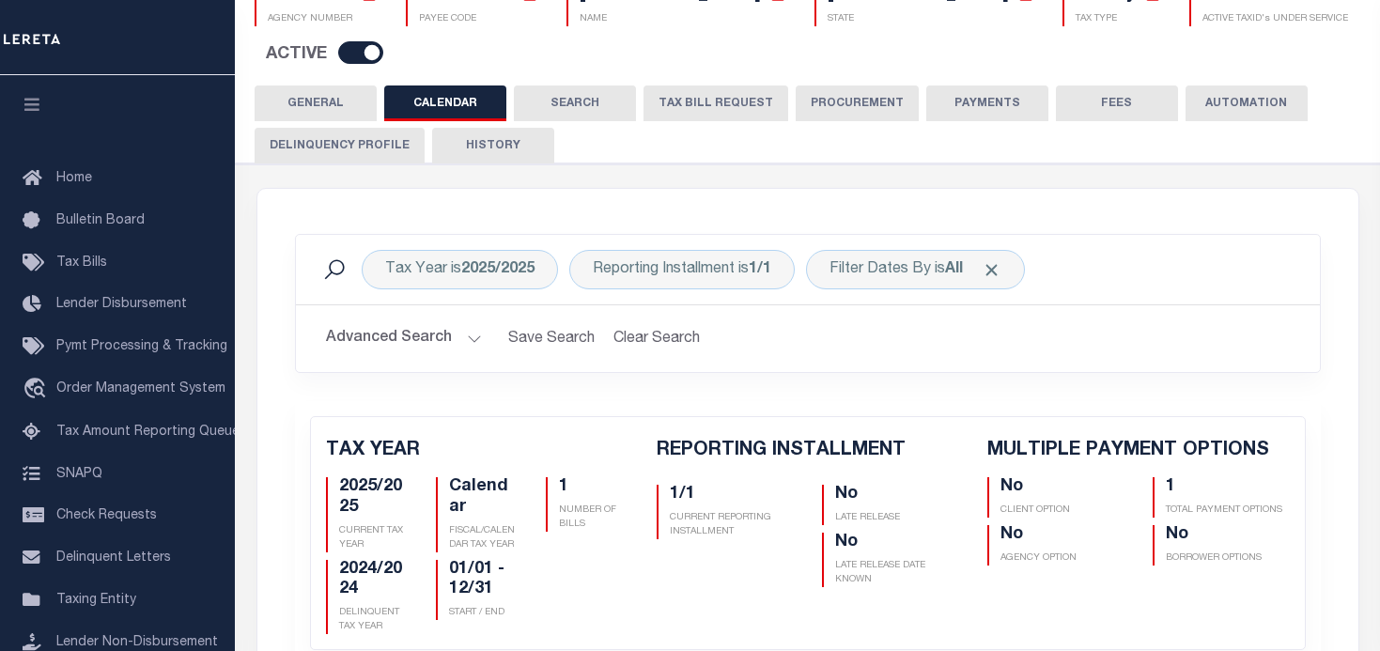
click at [698, 86] on button "TAX BILL REQUEST" at bounding box center [716, 104] width 145 height 36
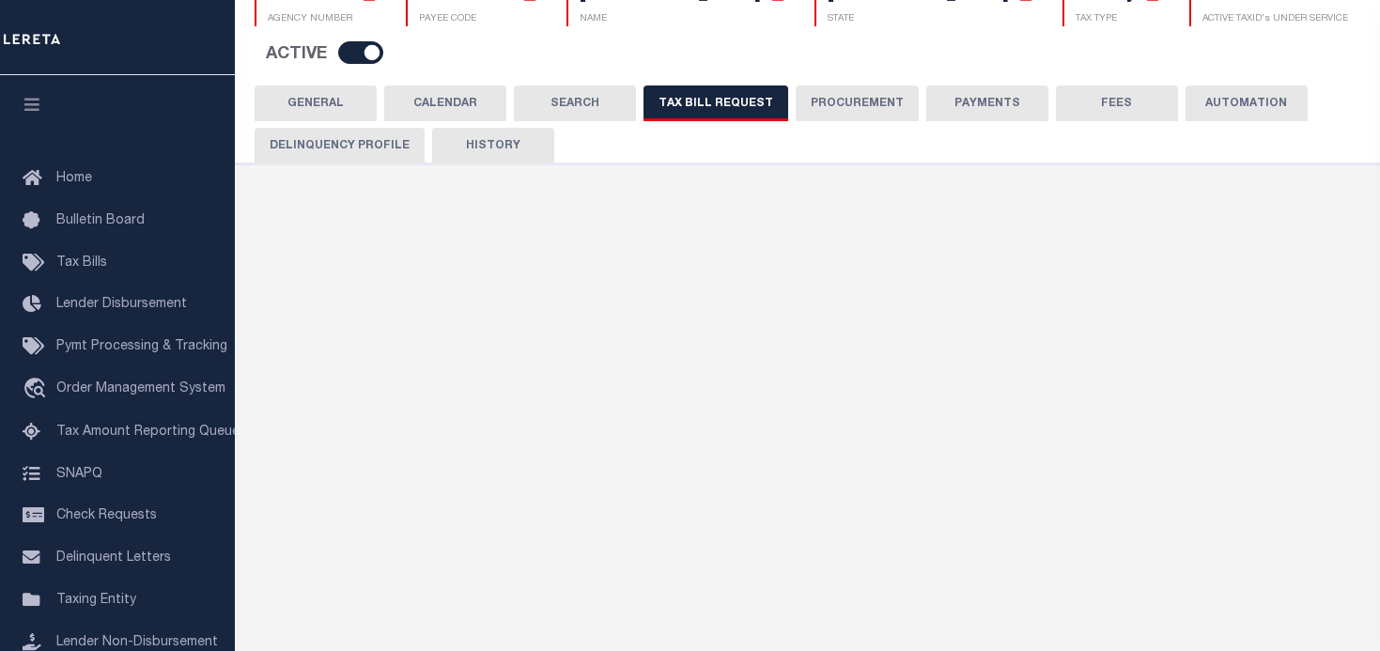
select select "28"
select select "22"
select select "true"
select select "13"
select select "1"
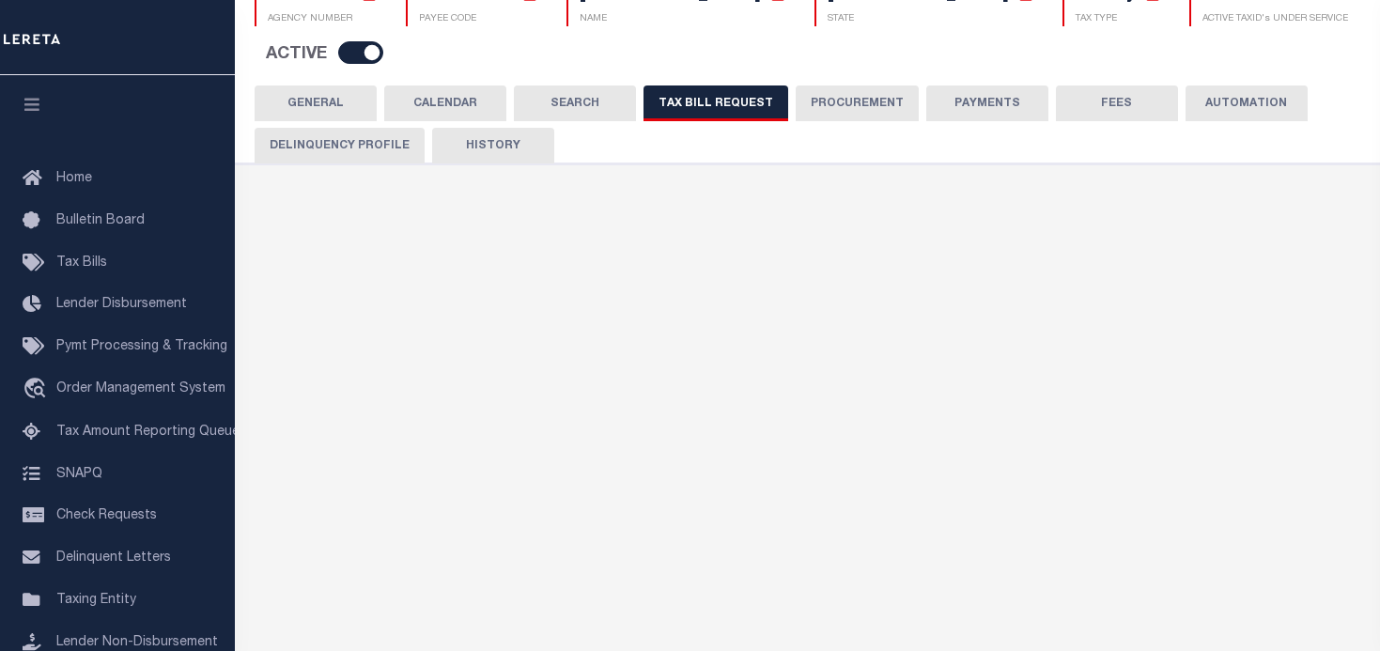
type input "99900001"
select select
select select "7803021001"
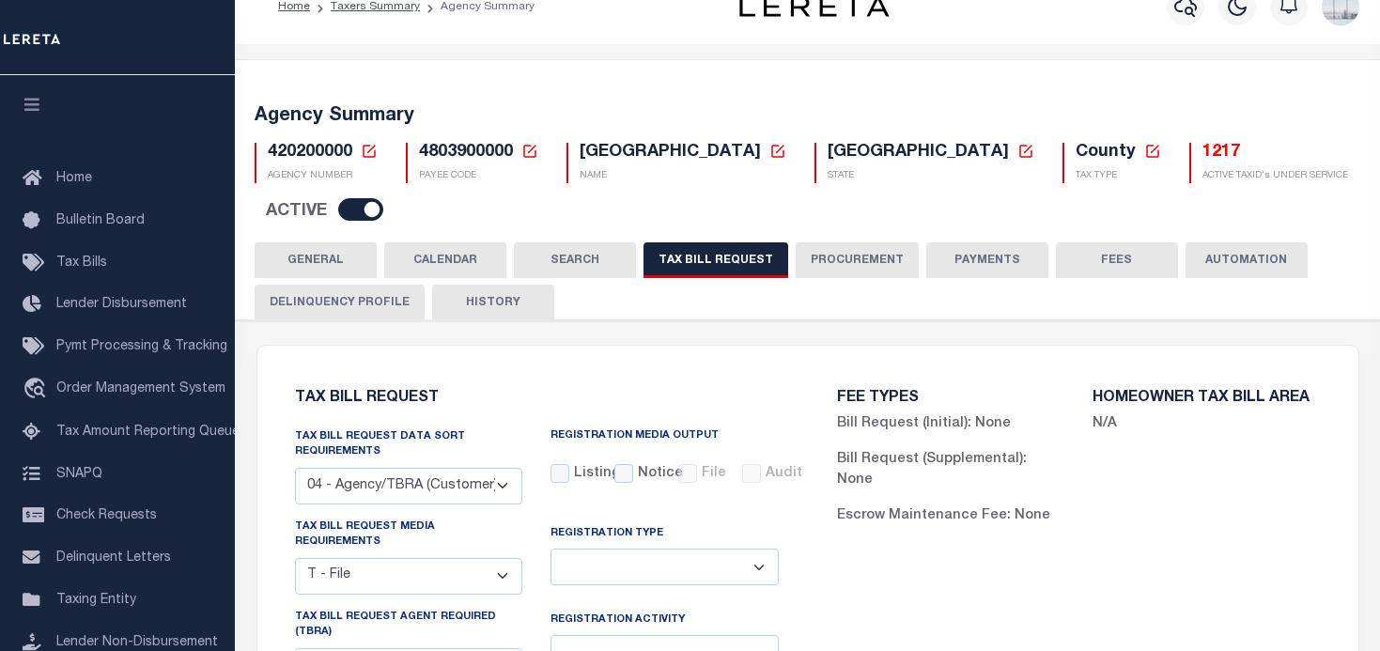
scroll to position [0, 0]
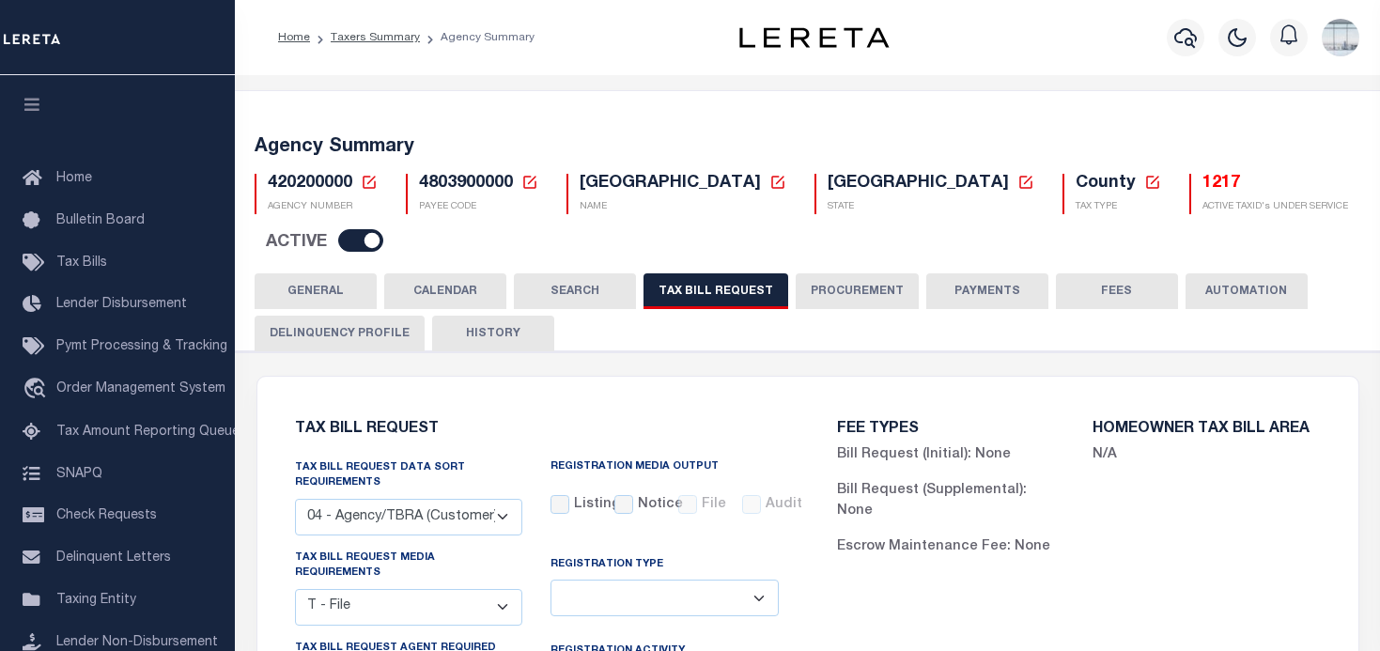
click at [367, 183] on icon at bounding box center [369, 182] width 13 height 13
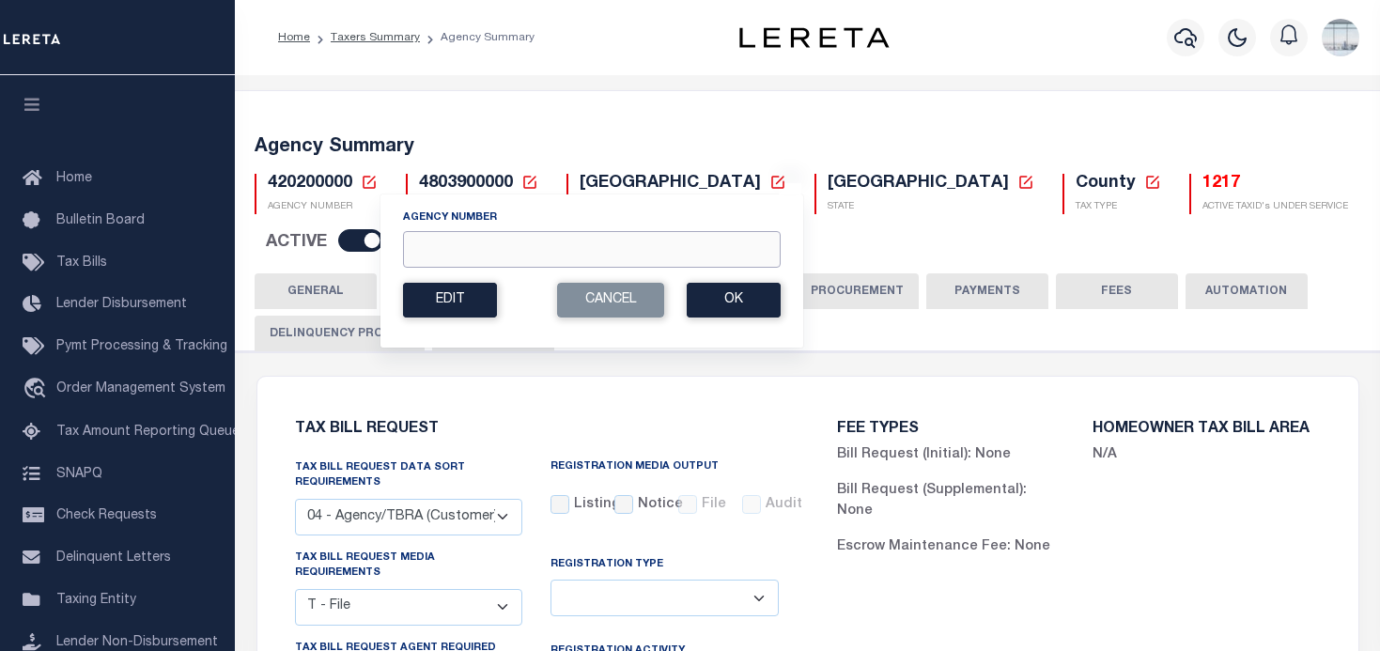
click at [430, 248] on input "Agency Number" at bounding box center [592, 249] width 378 height 37
type input "170530203"
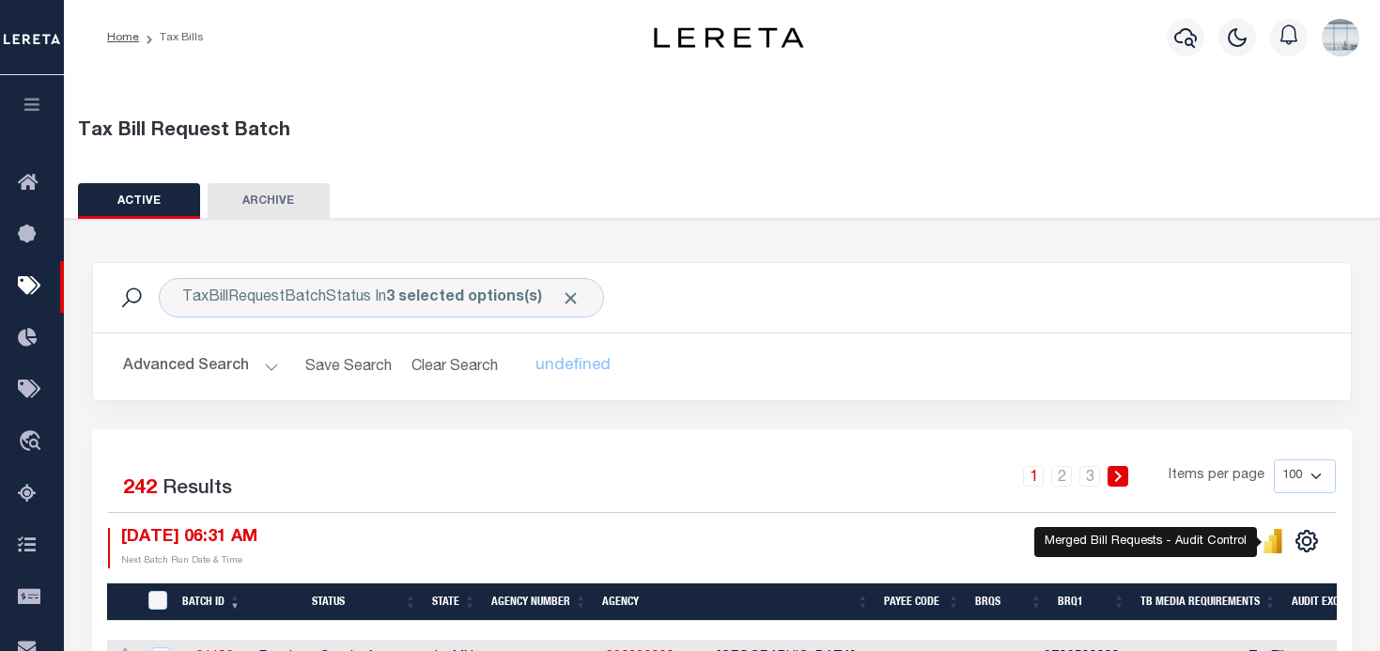
click at [1271, 548] on icon "" at bounding box center [1268, 547] width 8 height 12
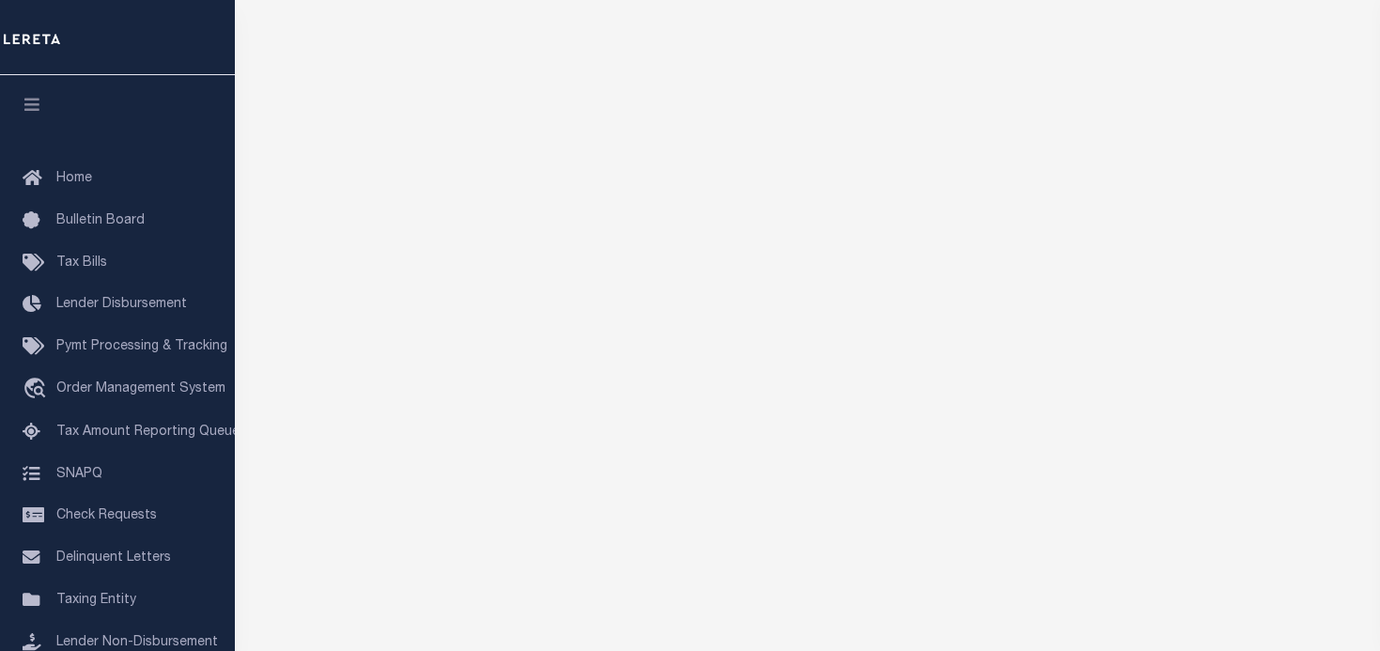
scroll to position [338, 0]
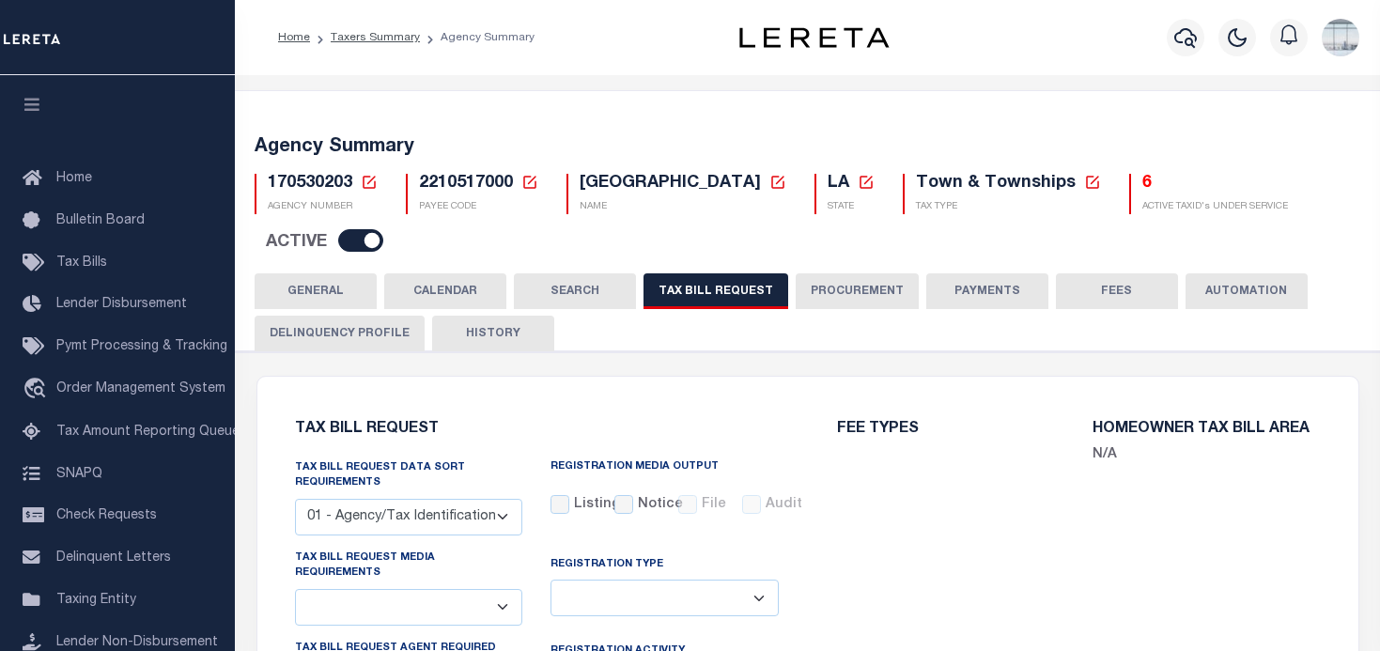
select select "29"
select select "18"
select select "false"
select select "1"
select select
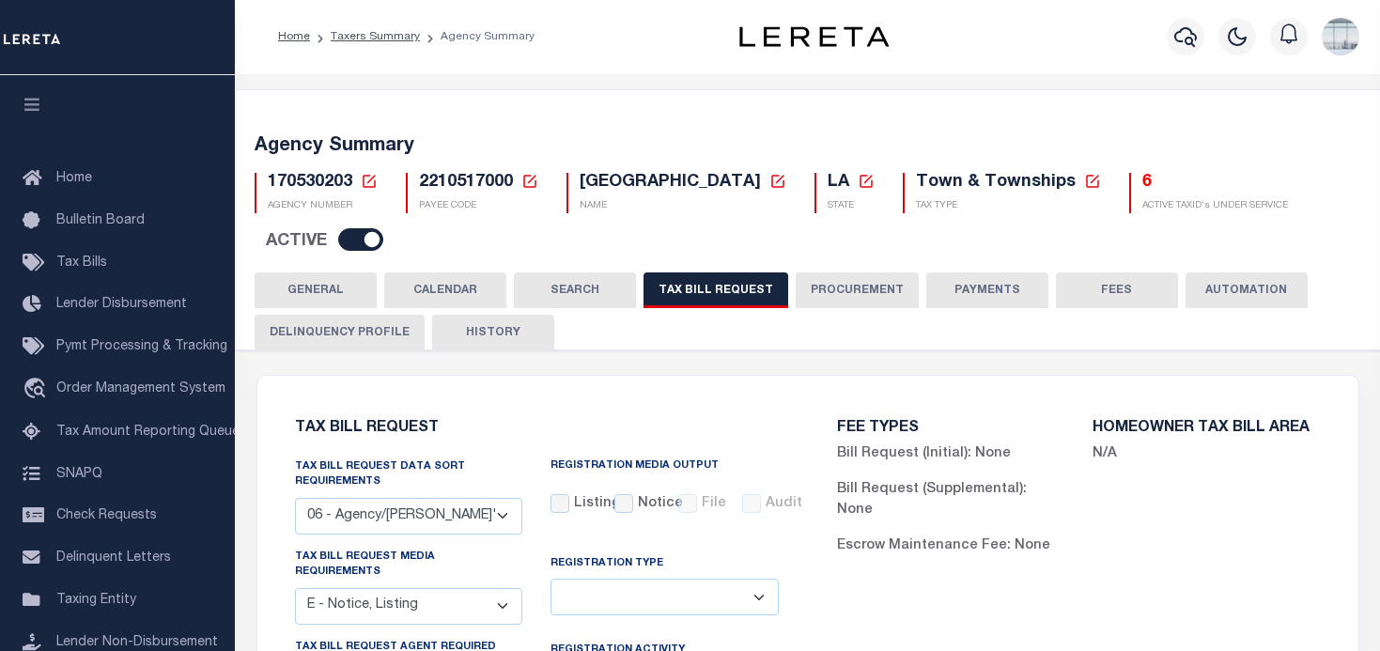
scroll to position [94, 0]
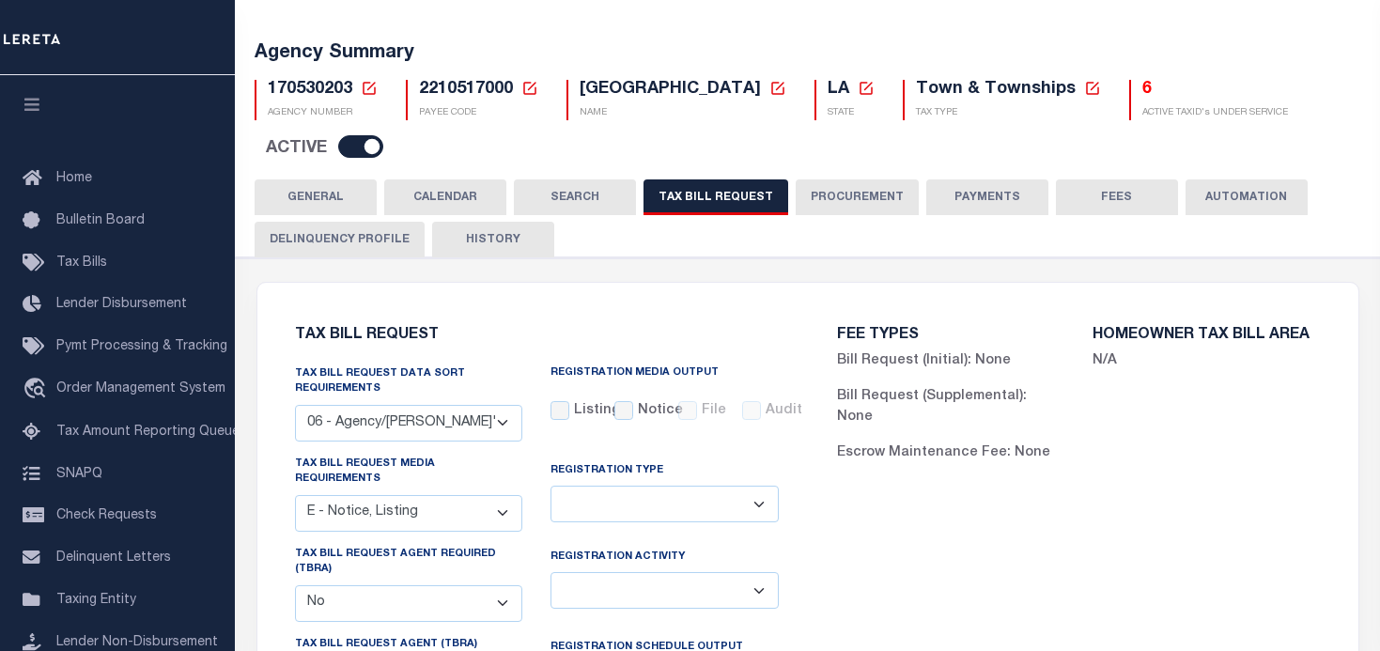
click at [366, 83] on icon at bounding box center [369, 88] width 17 height 17
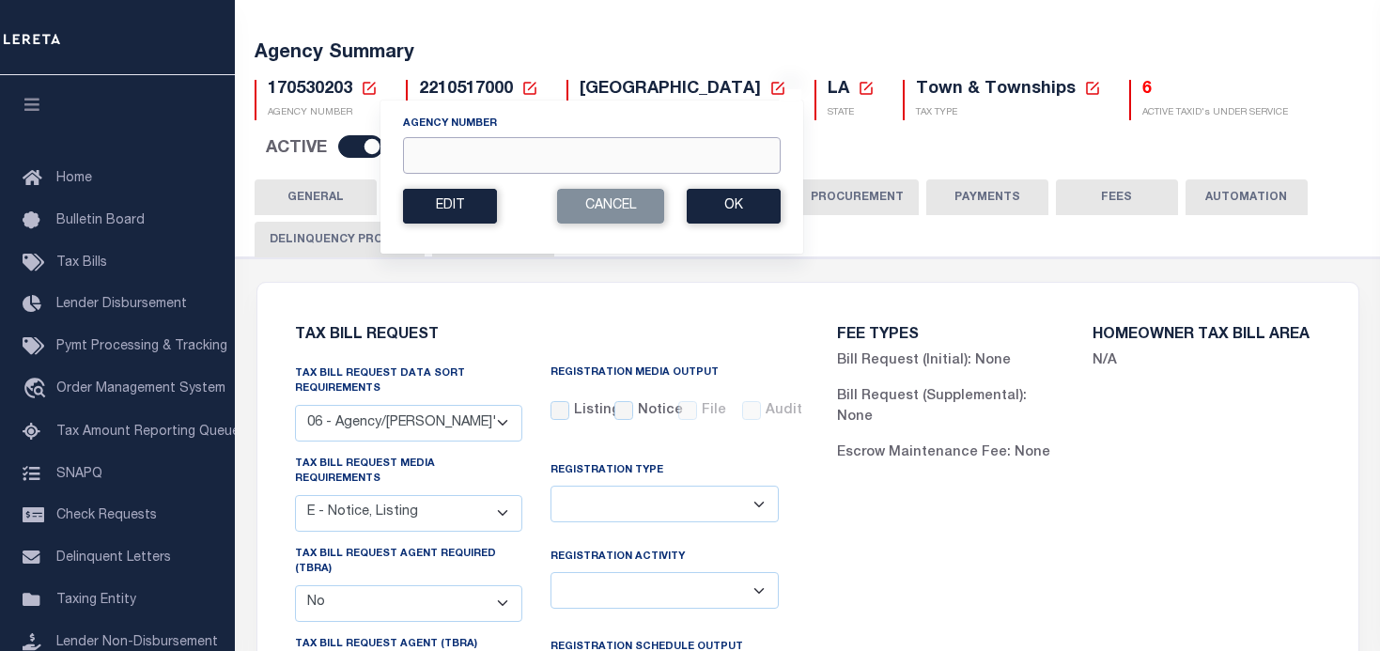
click at [435, 152] on input "Agency Number" at bounding box center [592, 155] width 378 height 37
type input "010220000"
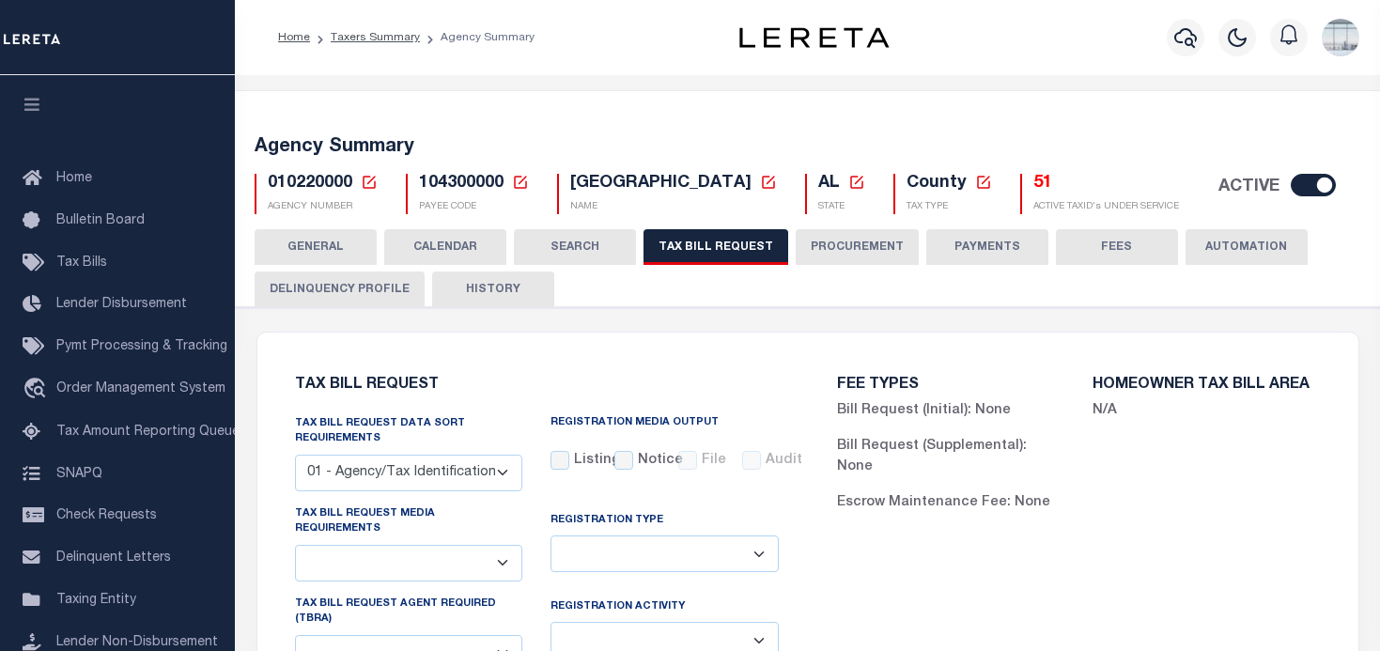
select select "27"
checkbox input "false"
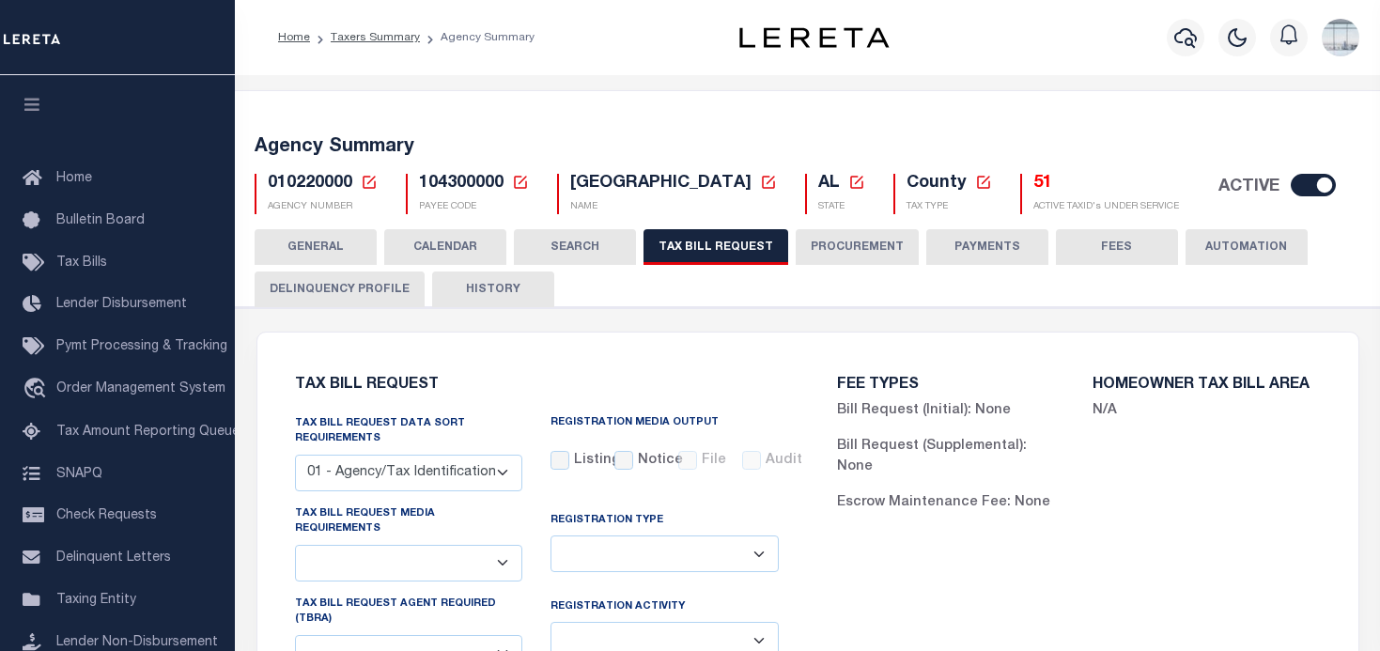
select select "22"
select select "false"
select select "15"
select select
select select "7803021001"
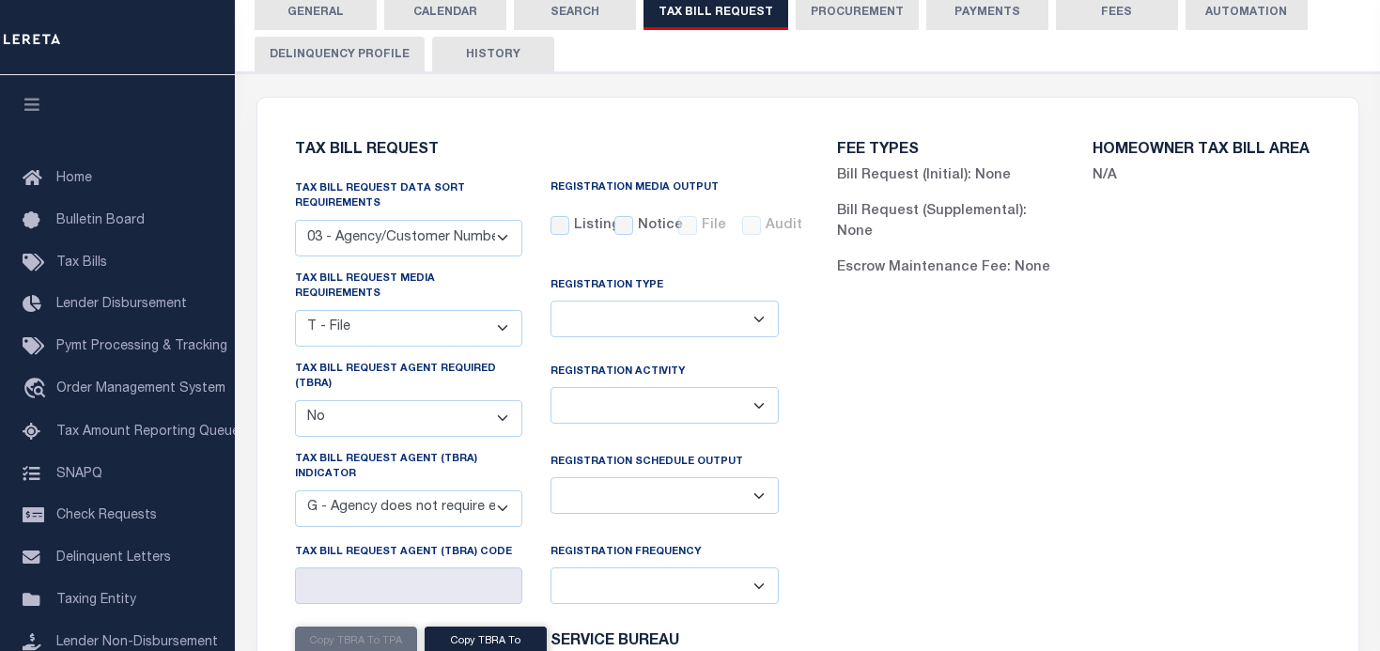
scroll to position [188, 0]
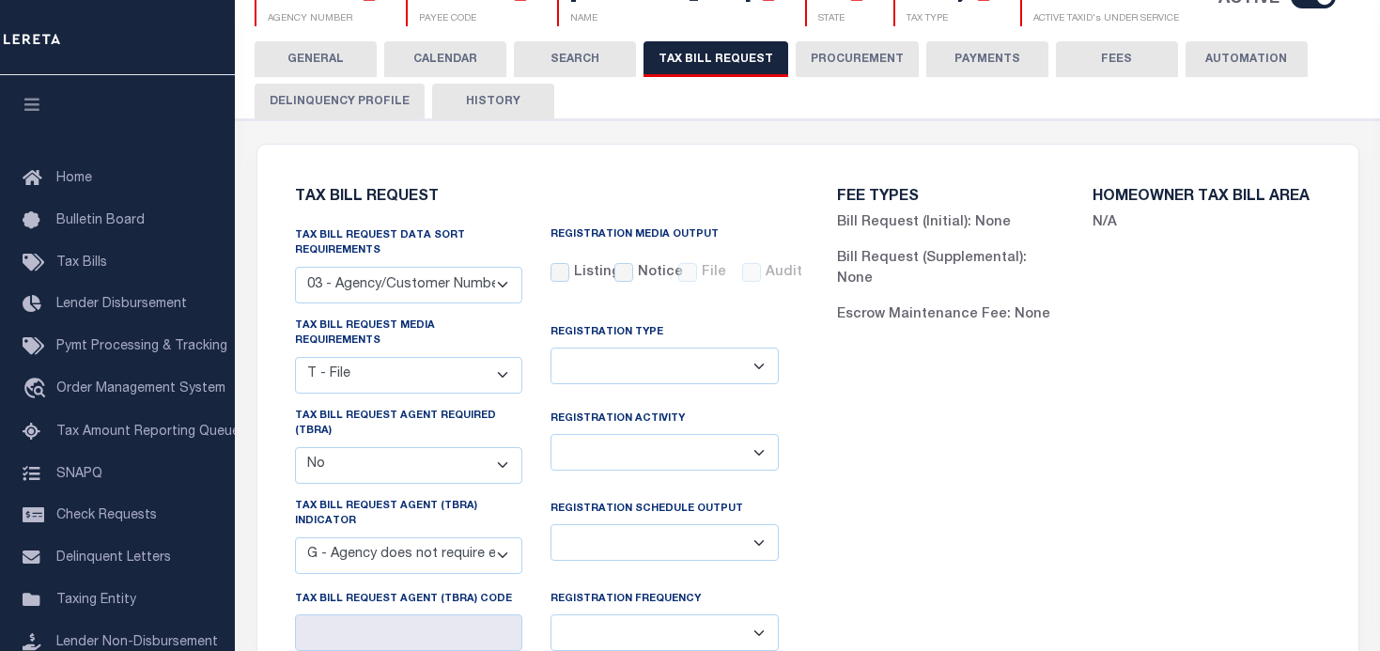
click at [668, 165] on div "Tax Bill Request Tax Bill Request Data Sort Requirements 01 - Agency/Tax Identi…" at bounding box center [807, 569] width 1101 height 848
click at [455, 55] on button "CALENDAR" at bounding box center [445, 59] width 122 height 36
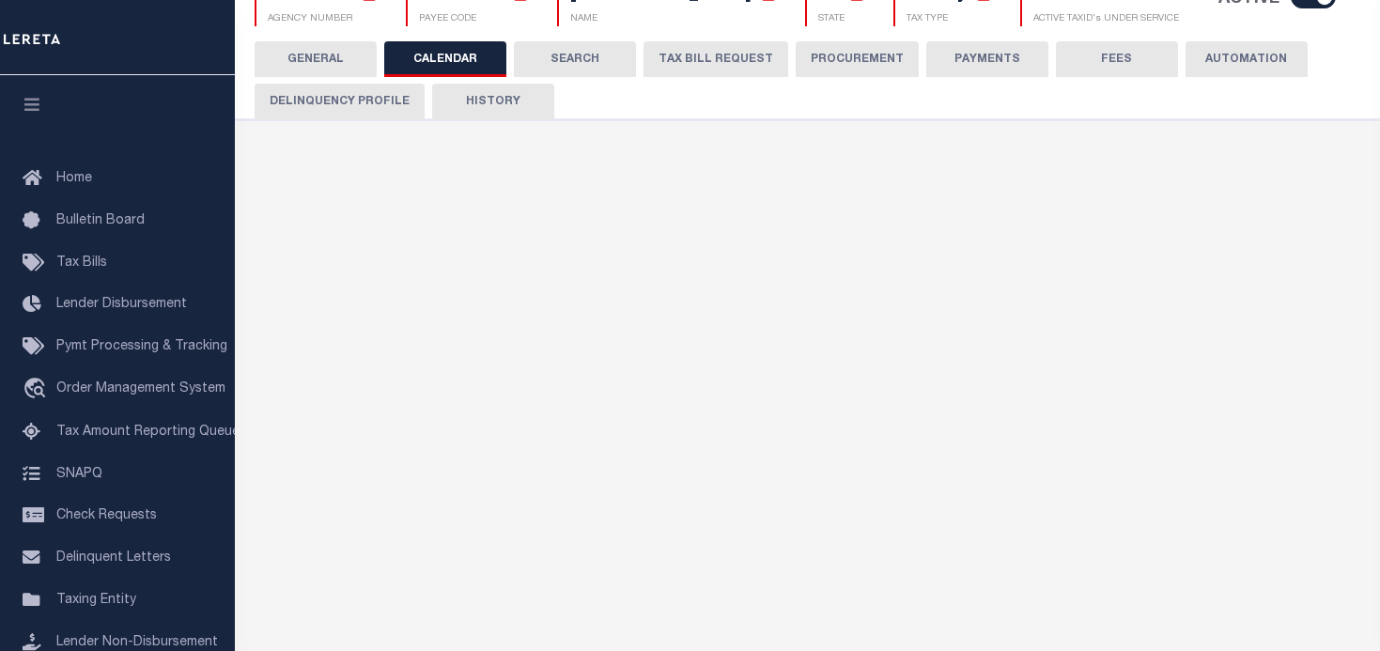
checkbox input "false"
type input "1"
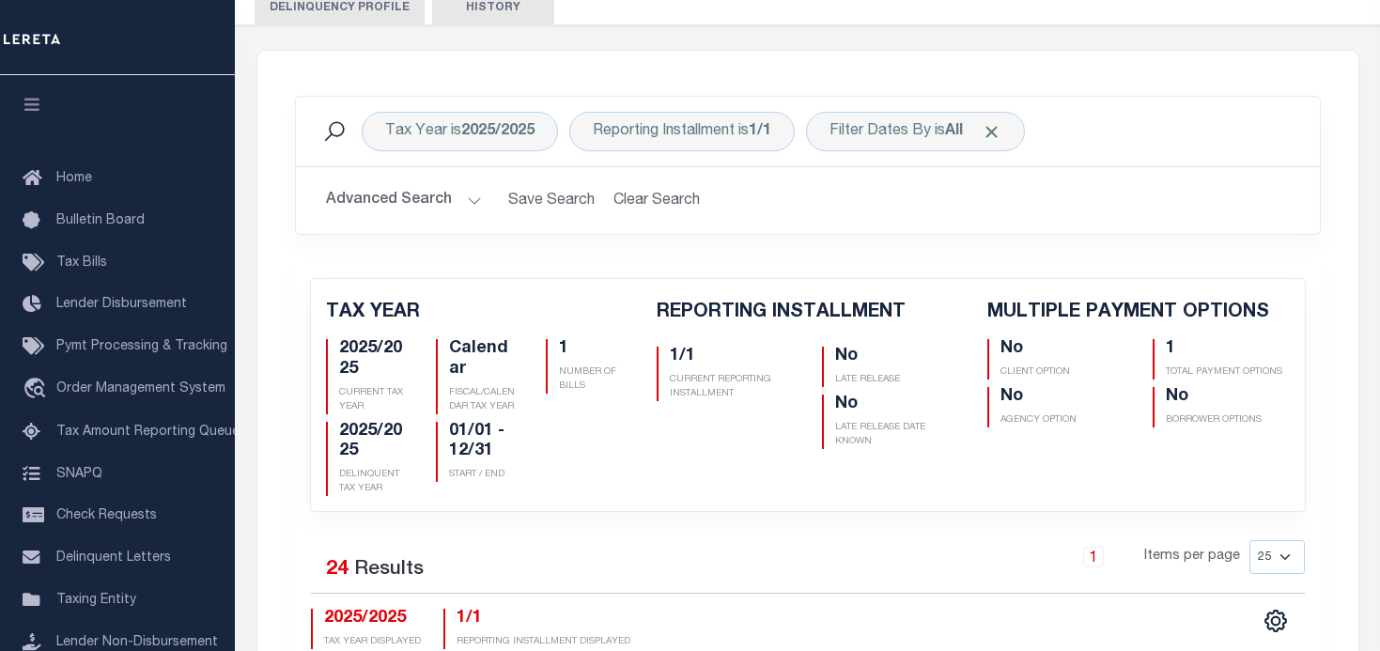
scroll to position [94, 0]
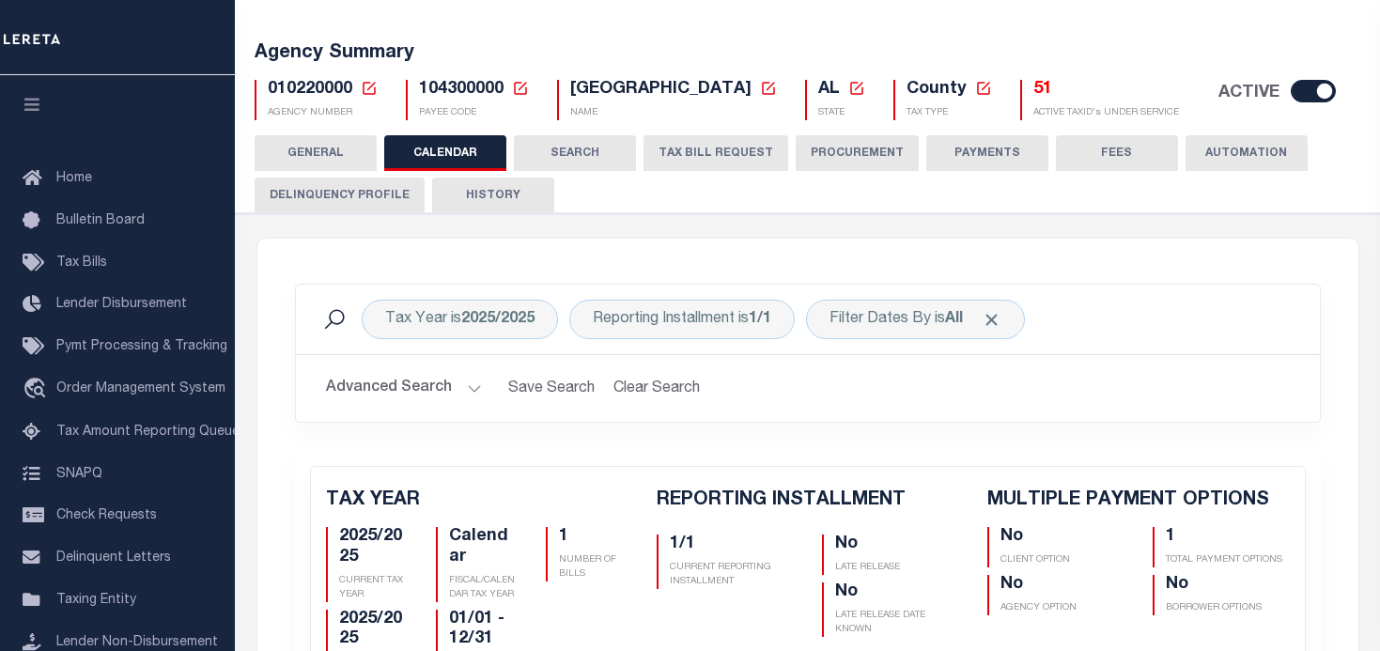
click at [703, 157] on button "TAX BILL REQUEST" at bounding box center [716, 153] width 145 height 36
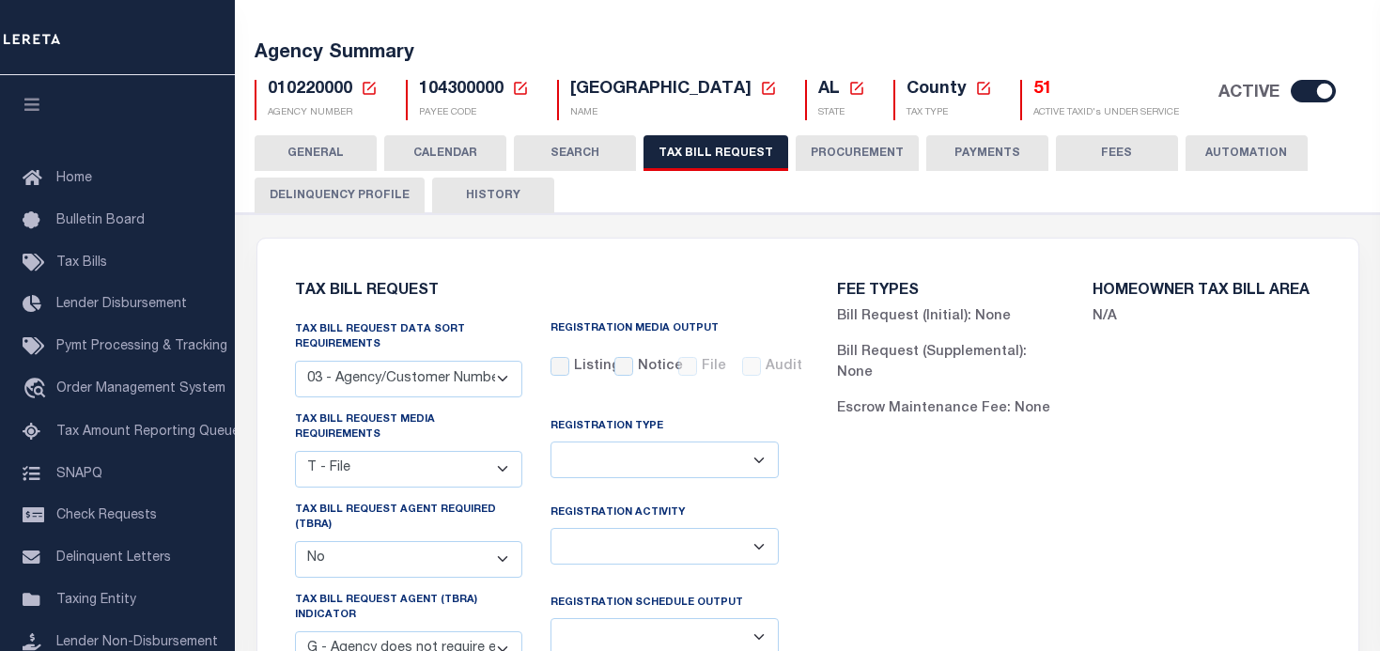
scroll to position [282, 0]
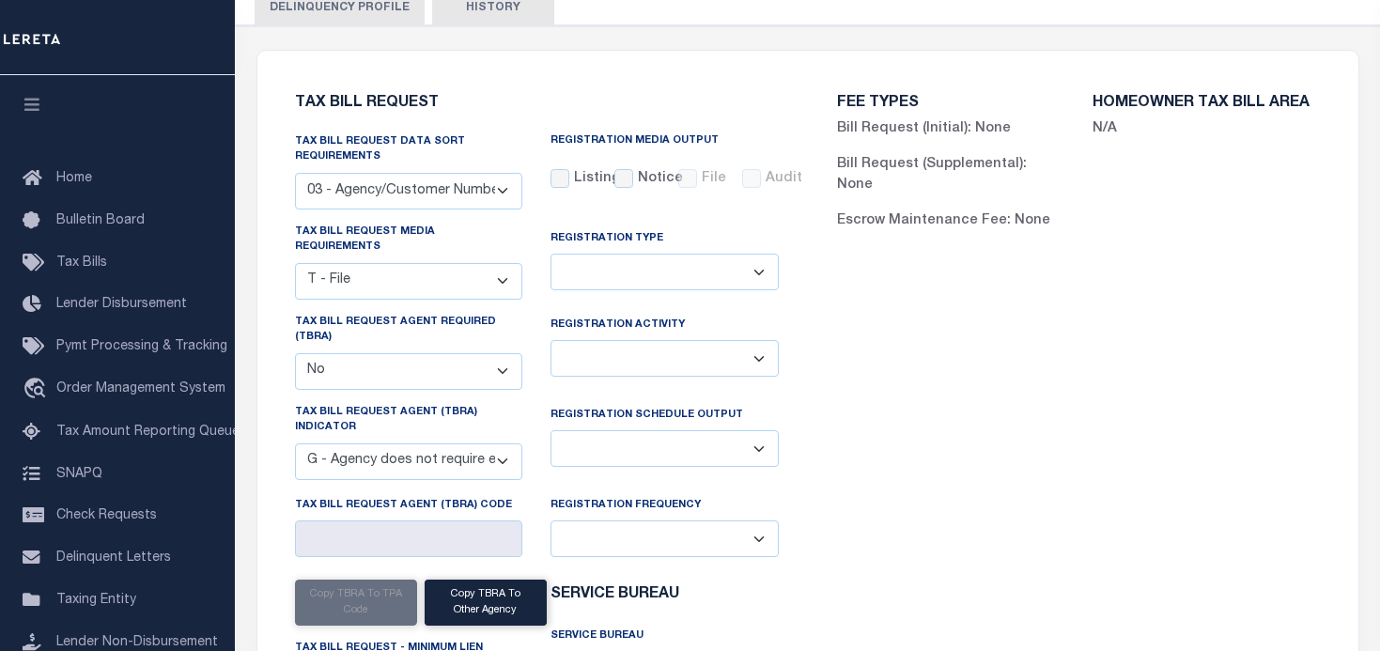
click at [773, 445] on select "Delta File Full File" at bounding box center [665, 448] width 228 height 37
select select "1"
click at [551, 430] on select "Delta File Full File" at bounding box center [665, 448] width 228 height 37
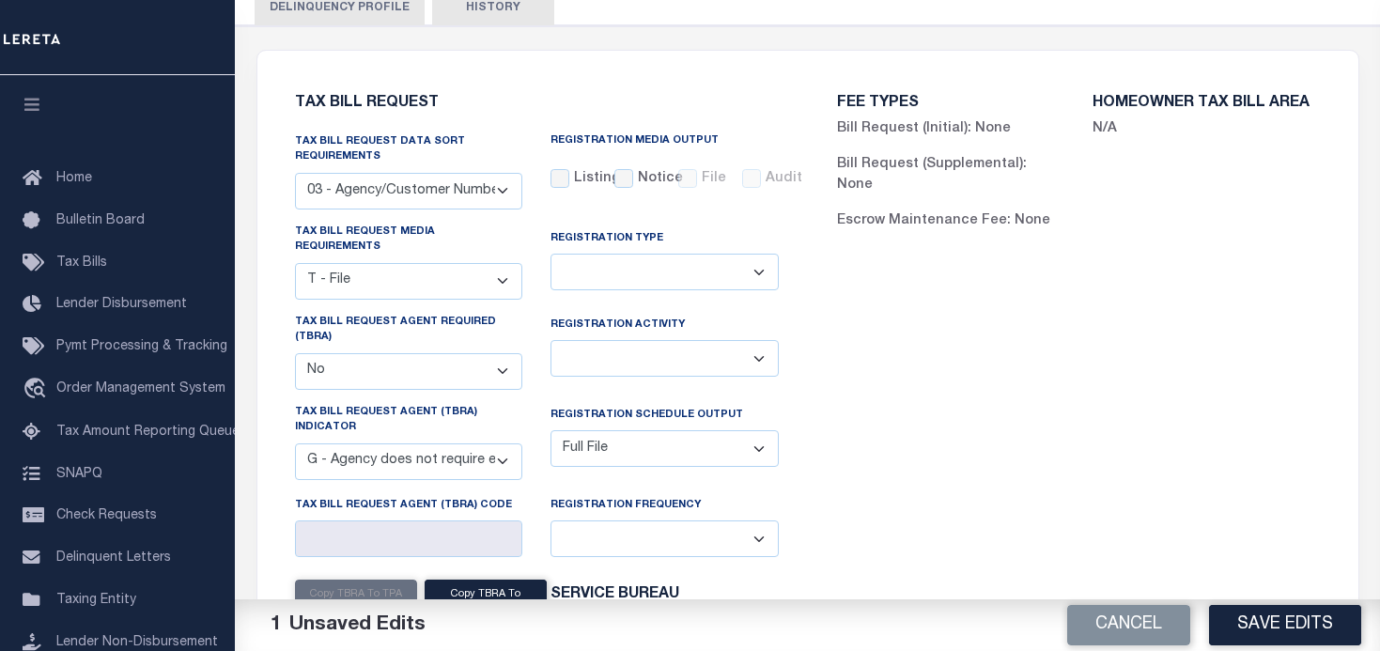
click at [1272, 615] on button "Save Edits" at bounding box center [1285, 625] width 152 height 40
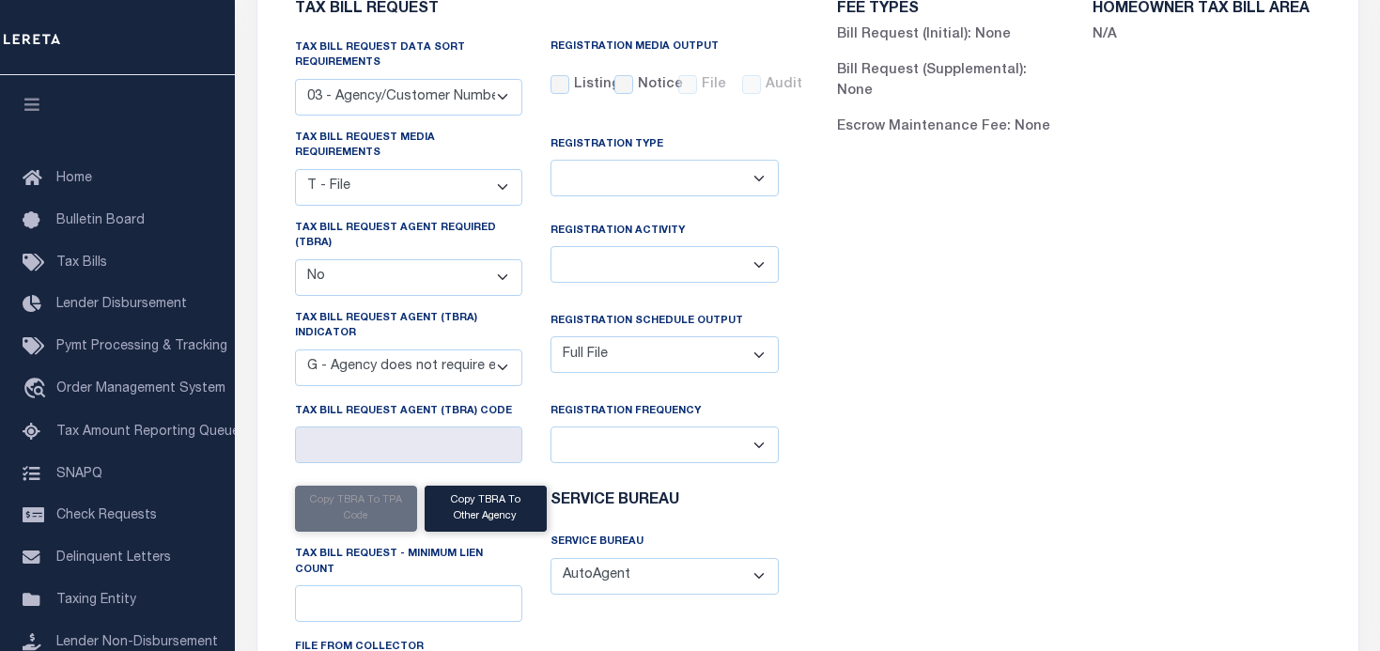
scroll to position [0, 0]
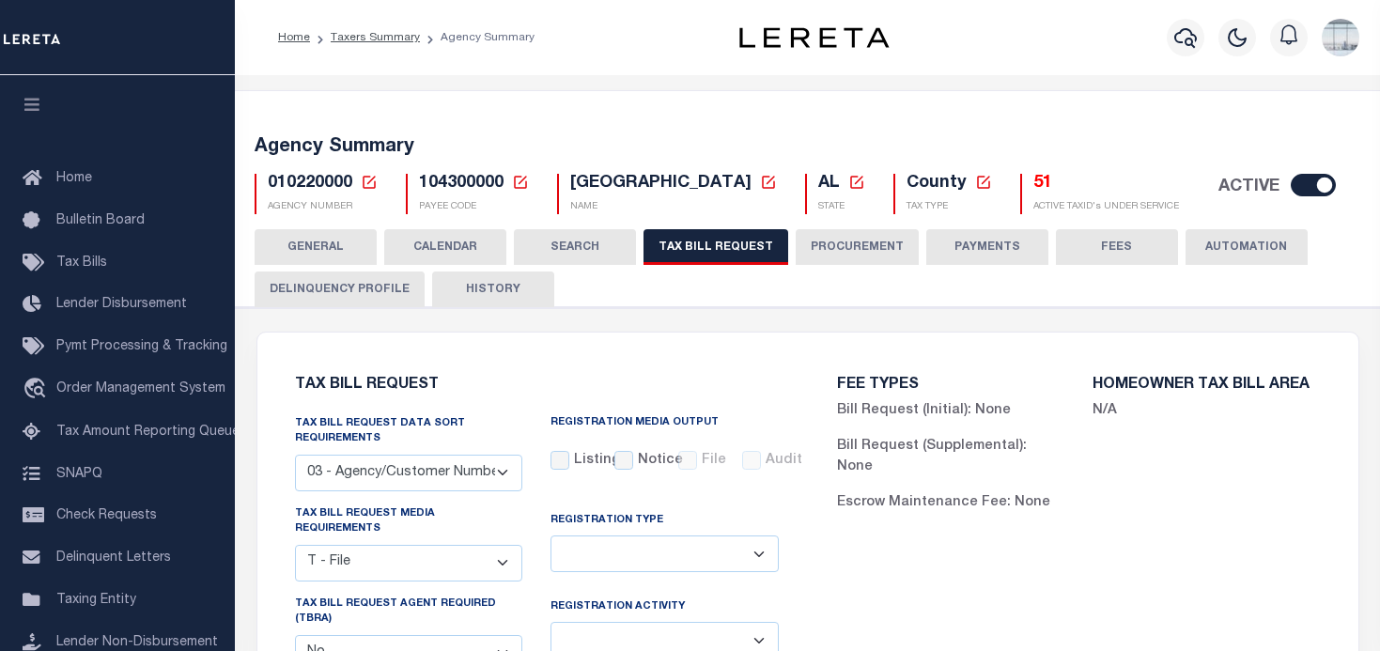
click at [371, 182] on icon at bounding box center [369, 182] width 17 height 17
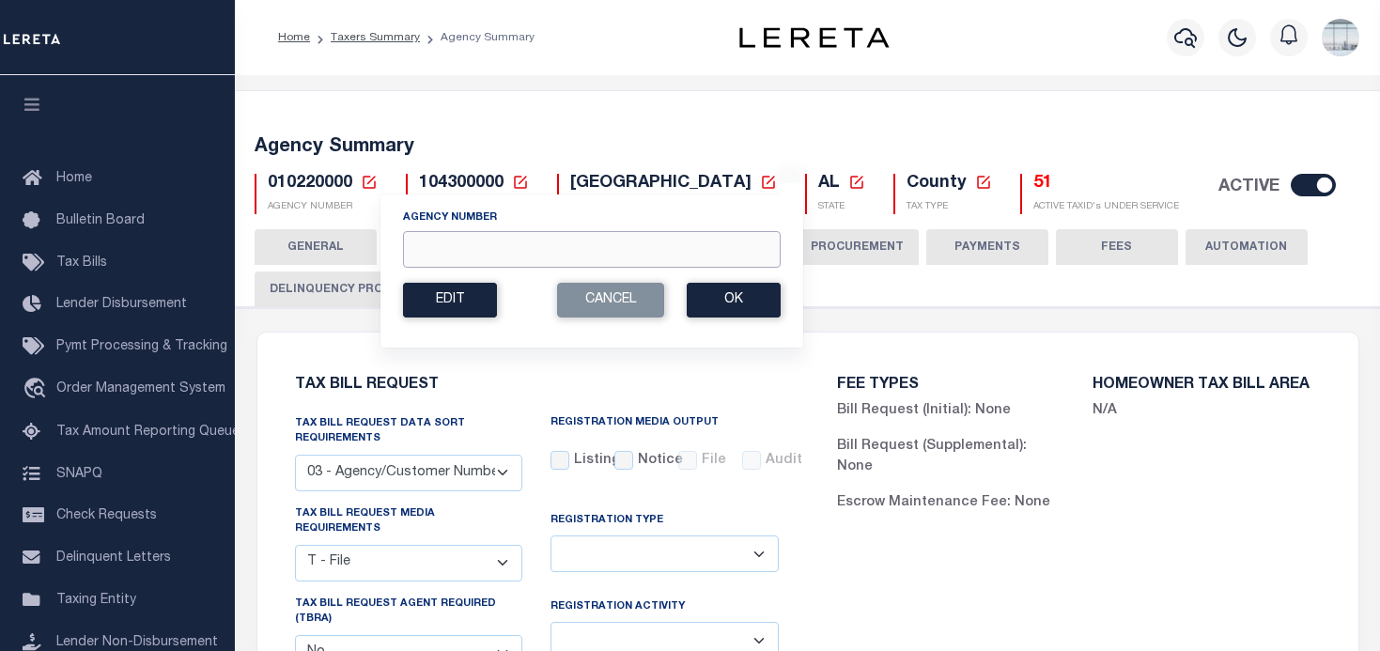
click at [451, 246] on input "Agency Number" at bounding box center [592, 249] width 378 height 37
type input "160300101"
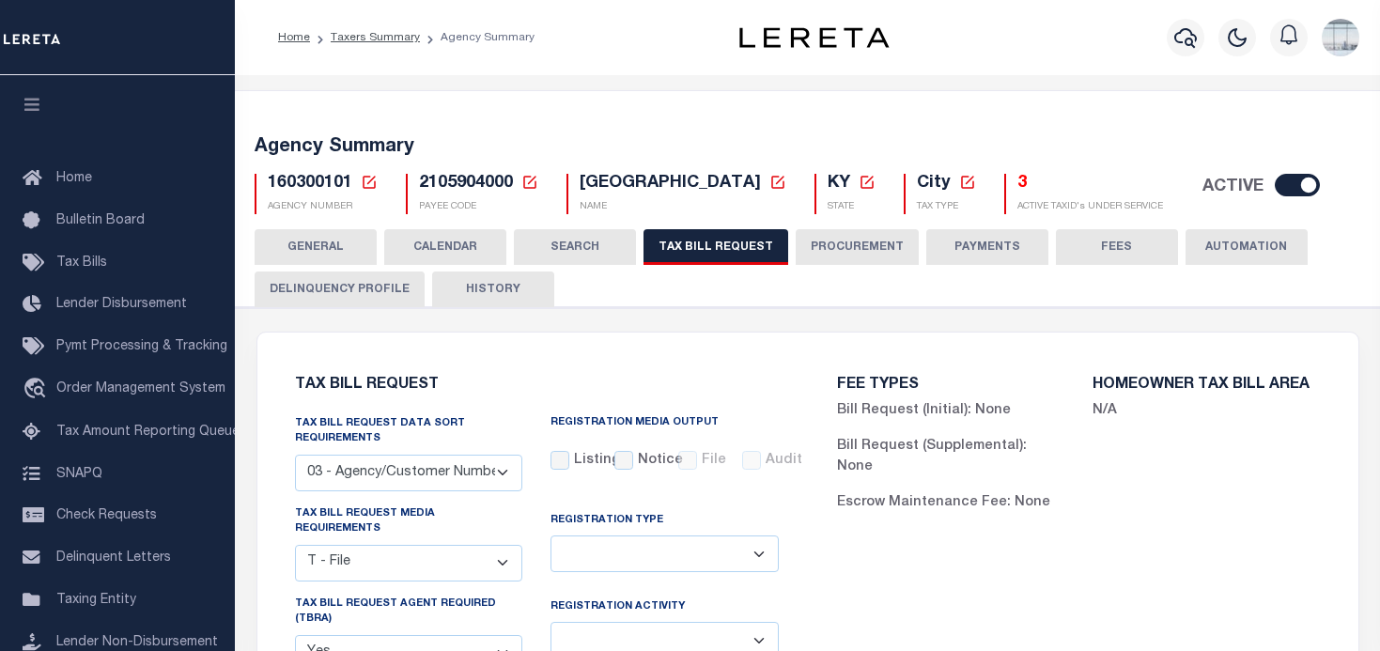
select select "27"
select select "22"
select select "true"
select select "13"
select select
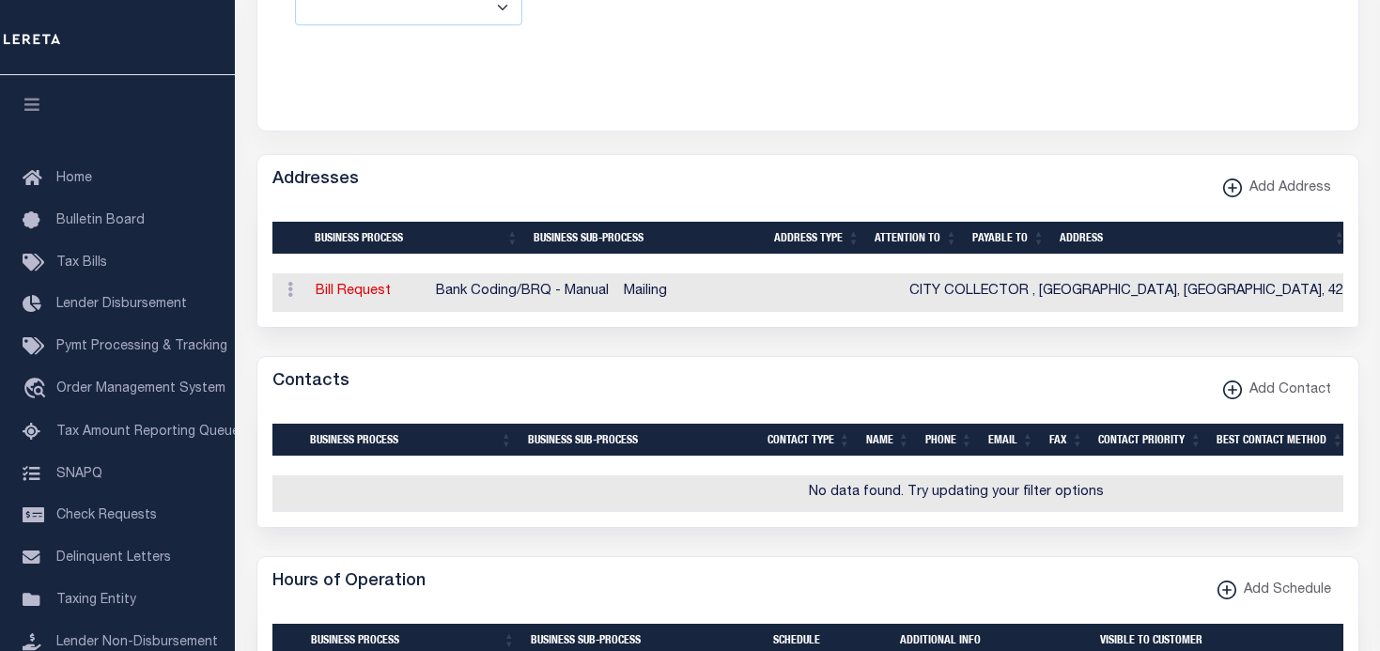
scroll to position [1128, 0]
